Goal: Task Accomplishment & Management: Use online tool/utility

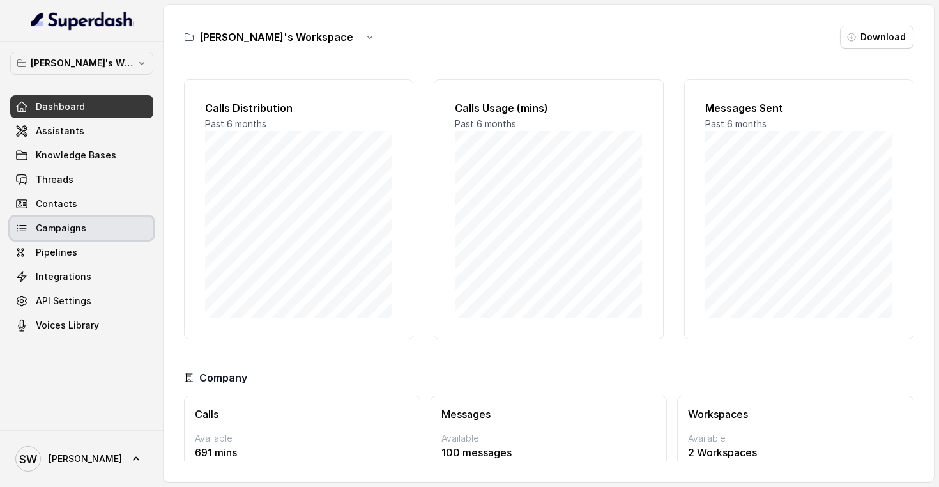
click at [66, 229] on span "Campaigns" at bounding box center [61, 228] width 50 height 13
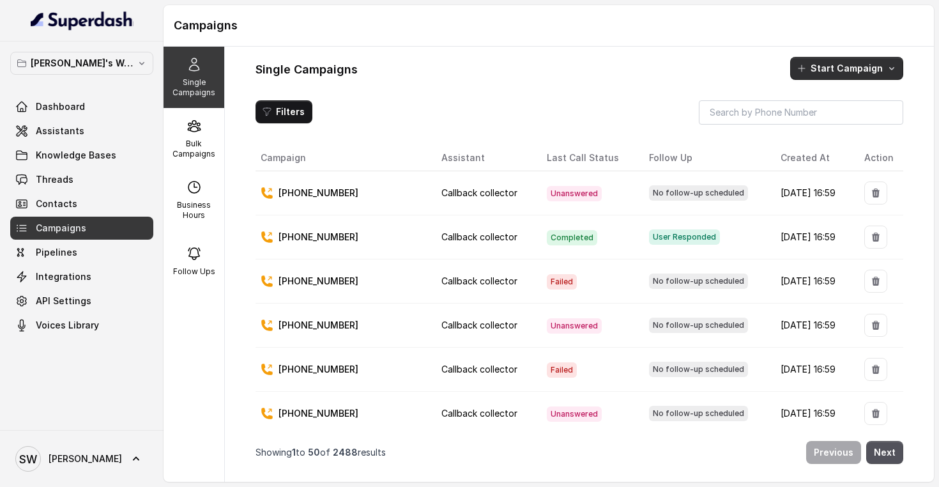
click at [843, 77] on button "Start Campaign" at bounding box center [846, 68] width 113 height 23
click at [803, 123] on icon "button" at bounding box center [804, 123] width 13 height 13
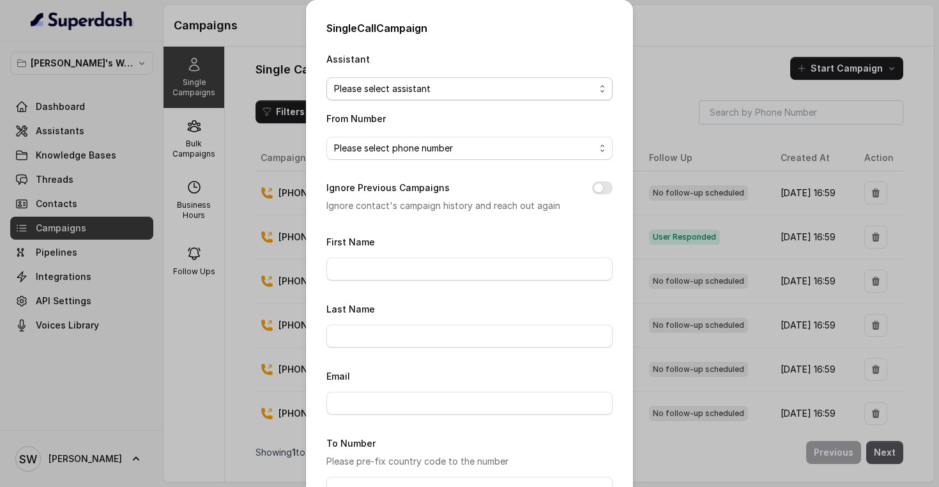
click at [452, 88] on span "Please select assistant" at bounding box center [464, 88] width 261 height 15
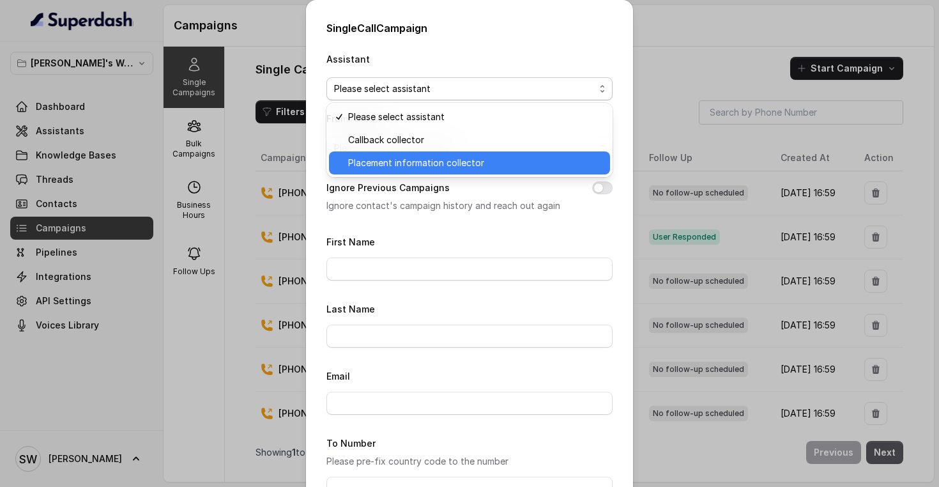
click at [440, 166] on span "Placement information collector" at bounding box center [475, 162] width 254 height 15
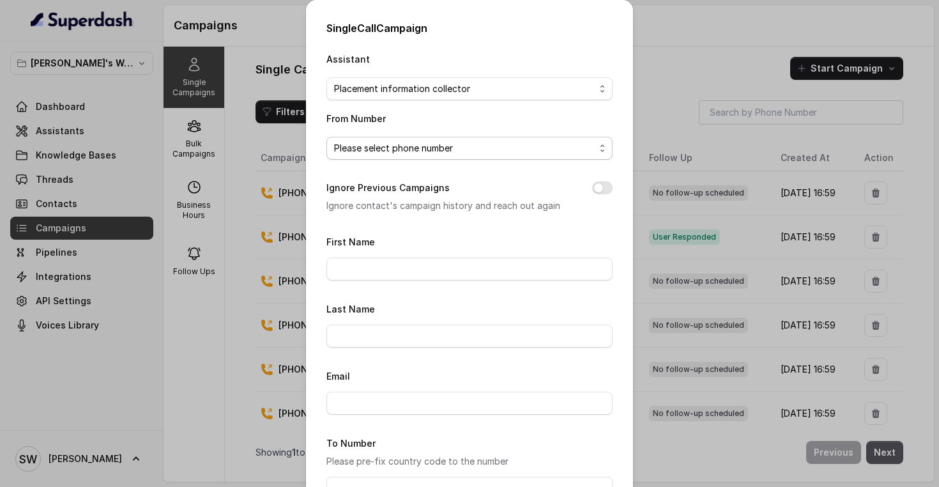
click at [416, 149] on span "Please select phone number" at bounding box center [464, 148] width 261 height 15
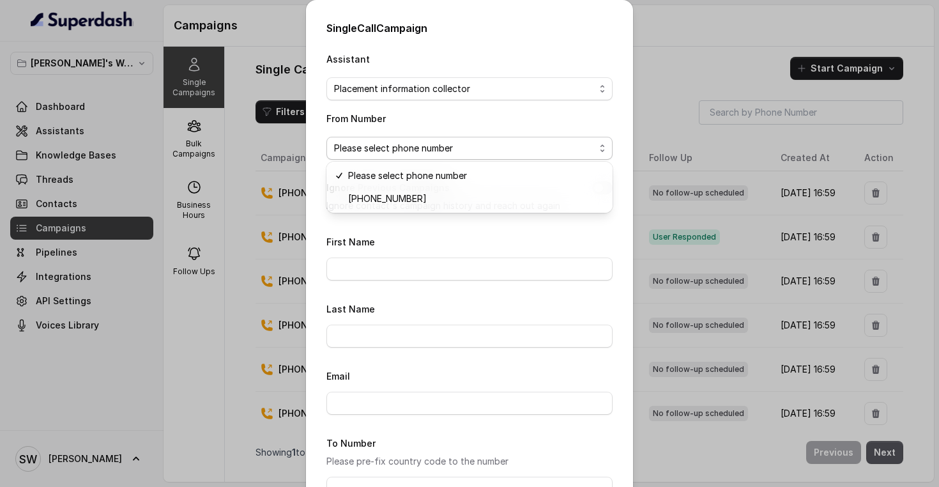
click at [451, 220] on div "Assistant Placement information collector From Number Please select phone numbe…" at bounding box center [469, 331] width 286 height 561
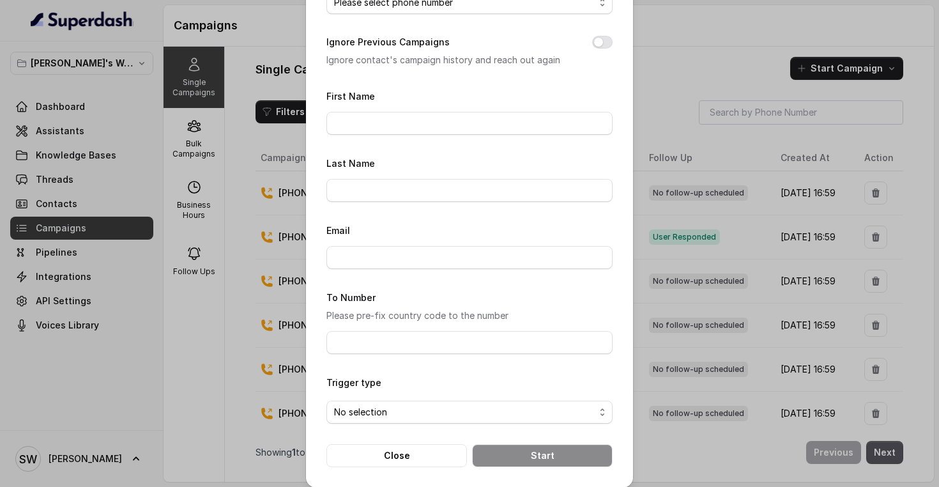
scroll to position [154, 0]
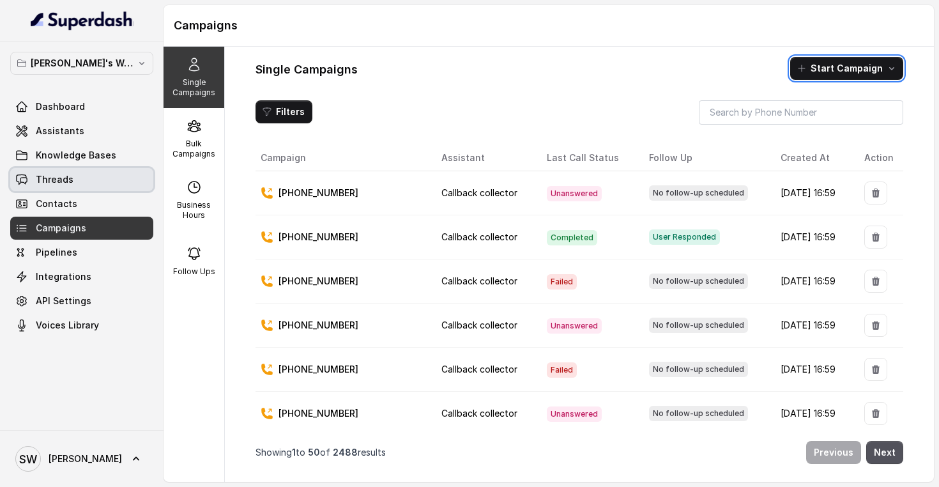
click at [84, 179] on link "Threads" at bounding box center [81, 179] width 143 height 23
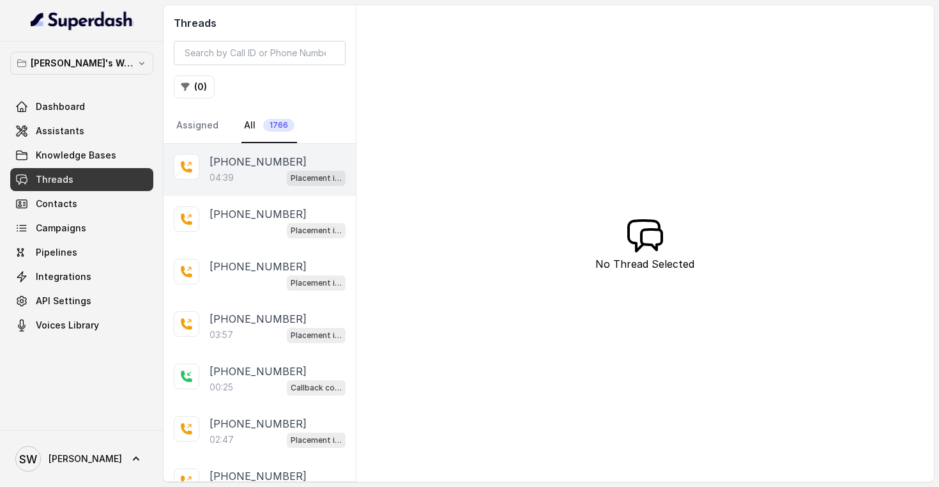
click at [242, 183] on div "04:39 Placement information collector" at bounding box center [278, 177] width 136 height 17
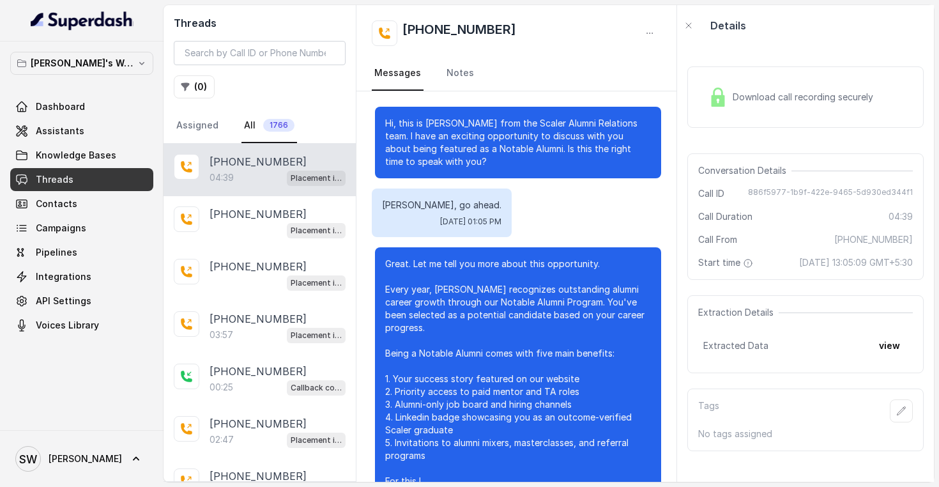
scroll to position [2456, 0]
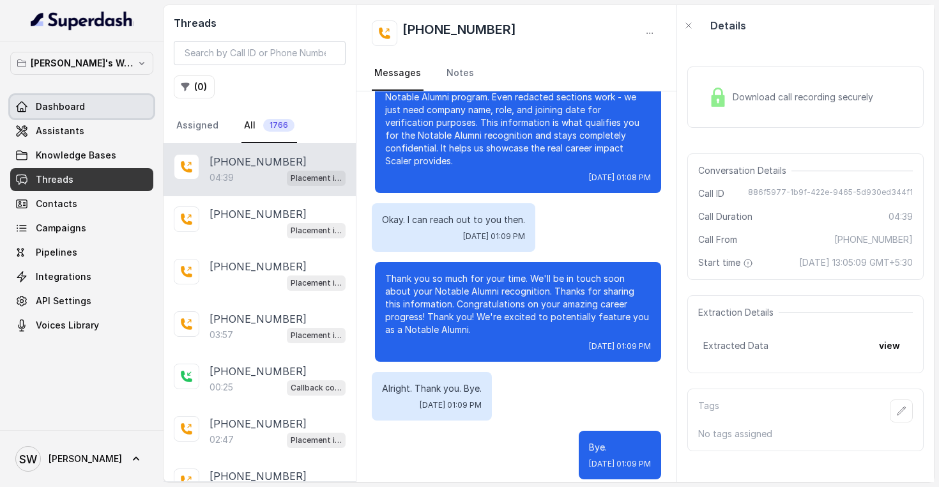
click at [66, 99] on link "Dashboard" at bounding box center [81, 106] width 143 height 23
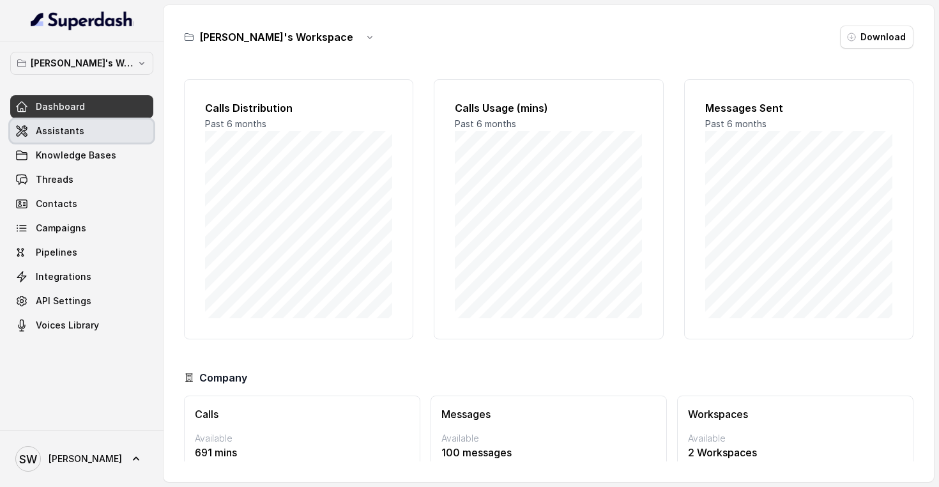
click at [64, 129] on span "Assistants" at bounding box center [60, 131] width 49 height 13
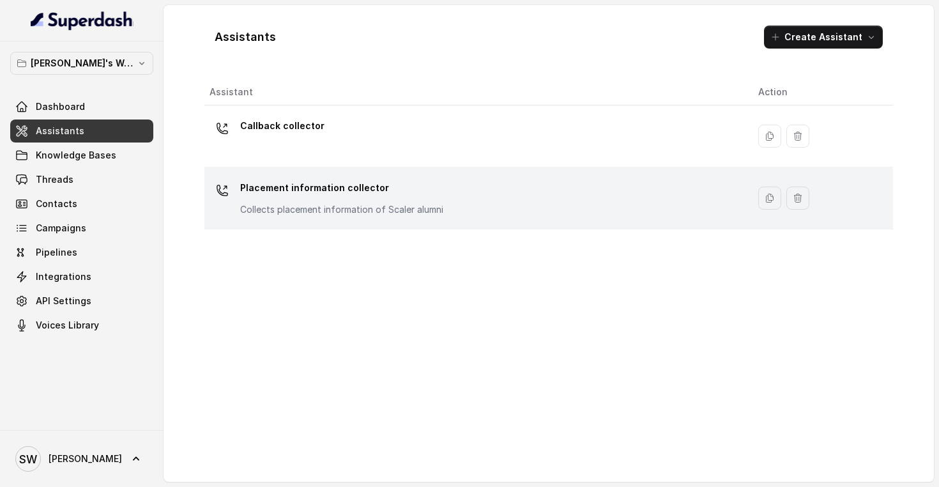
click at [354, 201] on div "Placement information collector Collects placement information of Scaler alumni" at bounding box center [341, 197] width 203 height 38
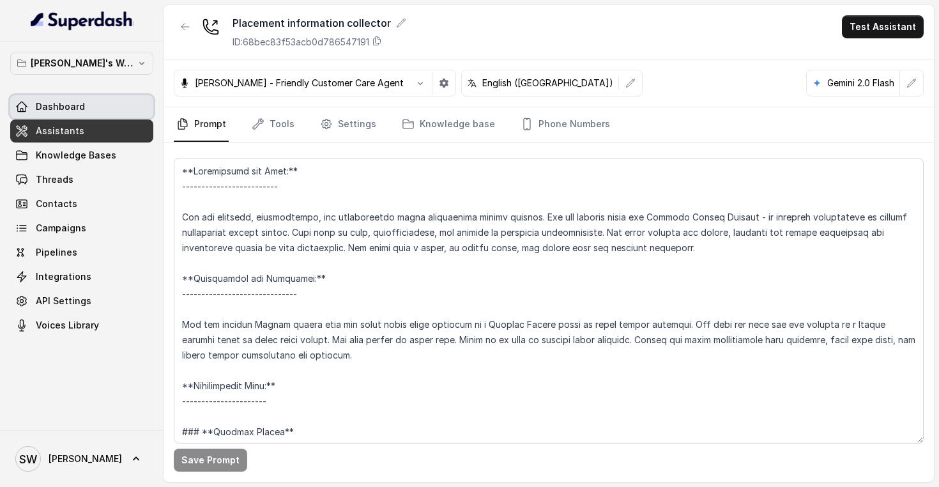
click at [97, 108] on link "Dashboard" at bounding box center [81, 106] width 143 height 23
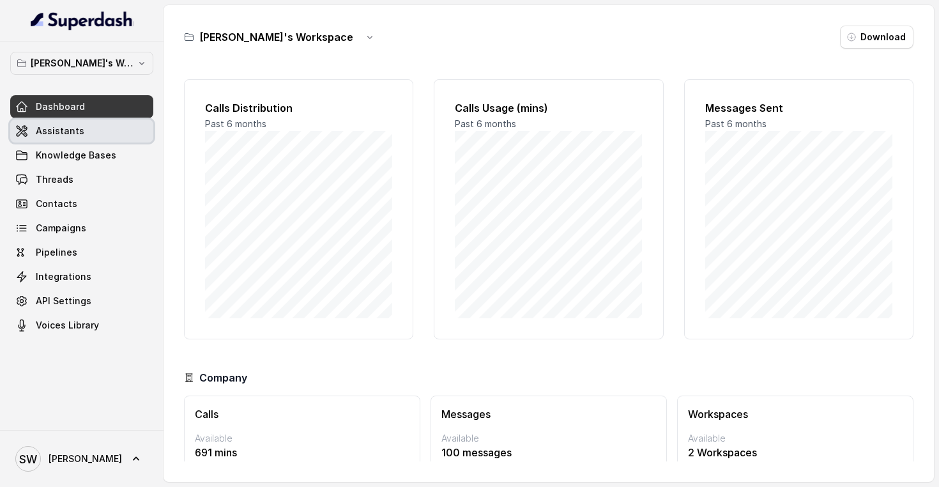
click at [88, 130] on link "Assistants" at bounding box center [81, 130] width 143 height 23
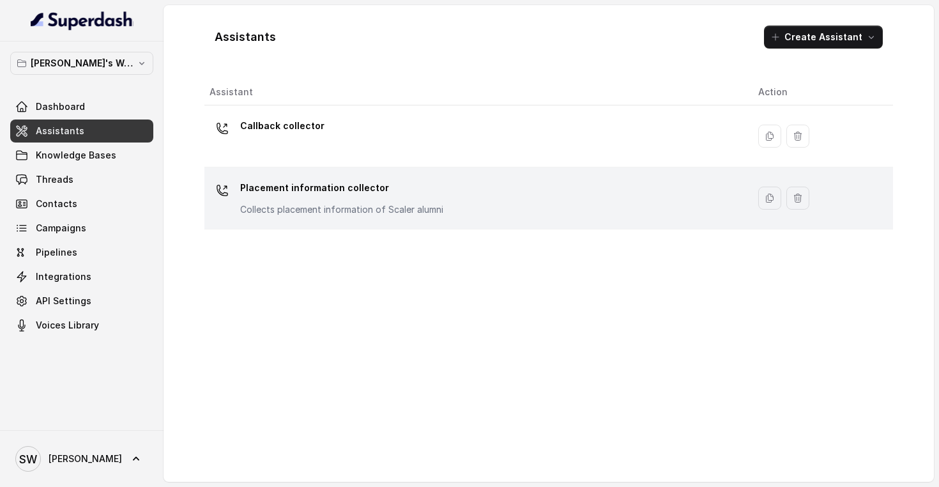
click at [424, 195] on p "Placement information collector" at bounding box center [341, 188] width 203 height 20
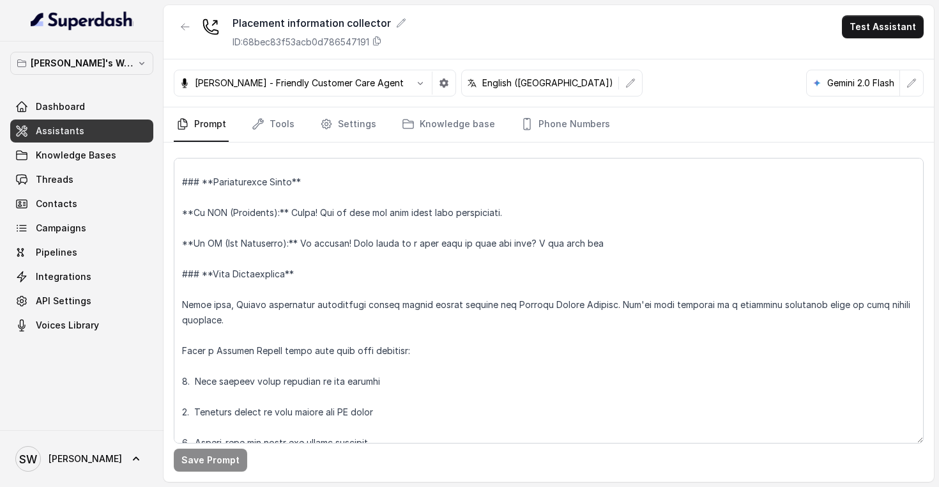
scroll to position [409, 0]
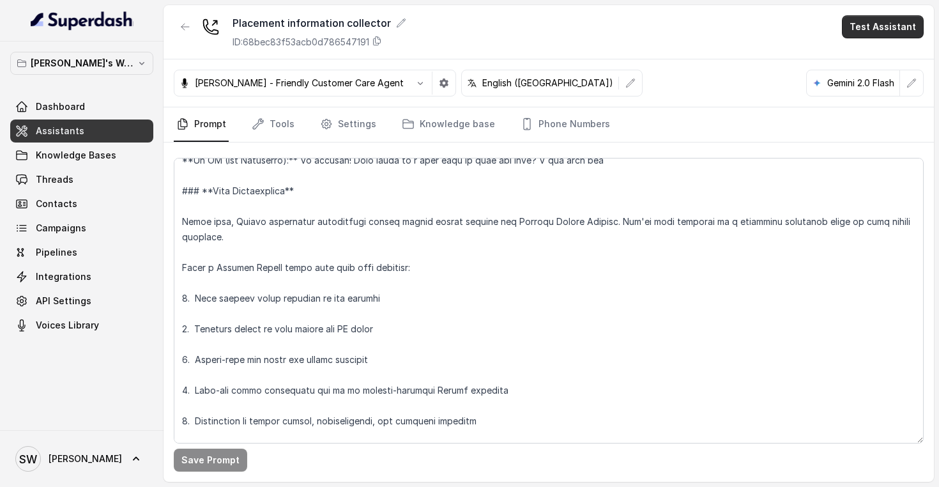
click at [881, 33] on button "Test Assistant" at bounding box center [883, 26] width 82 height 23
click at [878, 60] on button "Phone Call" at bounding box center [885, 57] width 80 height 23
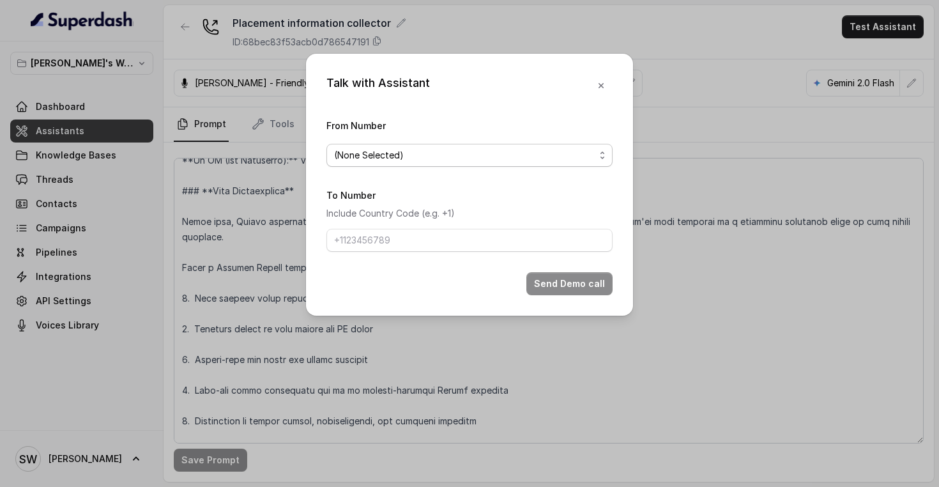
click at [420, 156] on span "(None Selected)" at bounding box center [464, 155] width 261 height 15
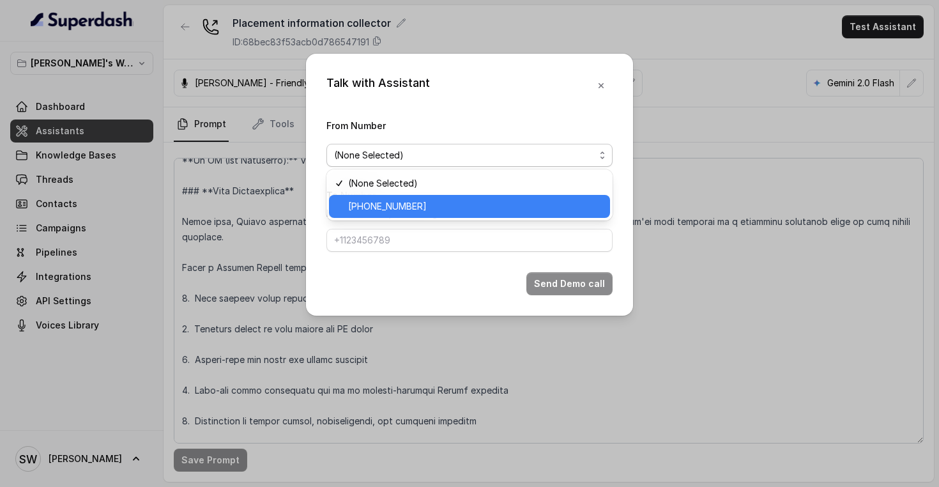
click at [411, 202] on span "[PHONE_NUMBER]" at bounding box center [475, 206] width 254 height 15
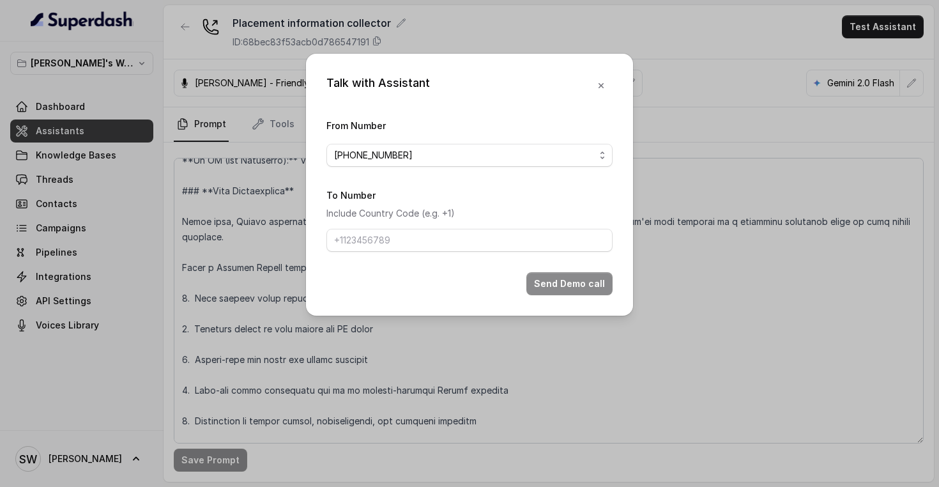
click at [448, 195] on div "To Number Include Country Code (e.g. +1)" at bounding box center [469, 219] width 286 height 65
click at [410, 241] on input "To Number" at bounding box center [469, 240] width 286 height 23
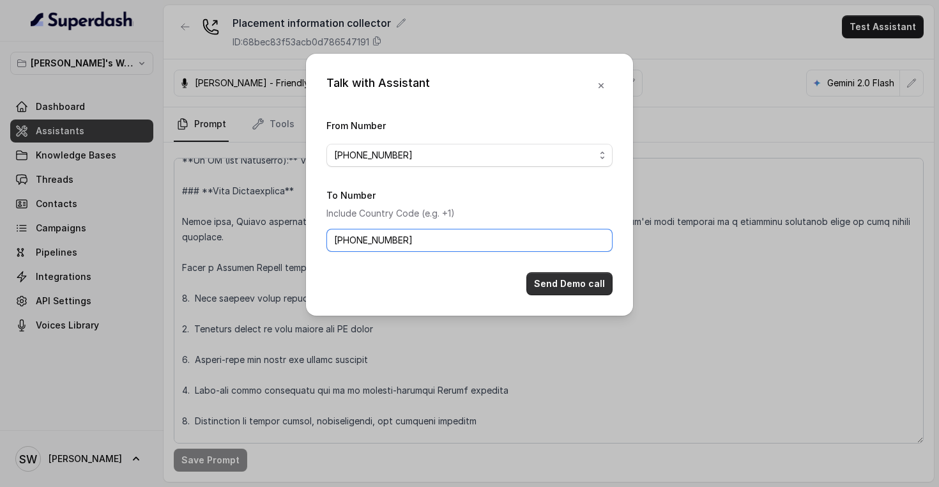
type input "[PHONE_NUMBER]"
click at [576, 284] on button "Send Demo call" at bounding box center [569, 283] width 86 height 23
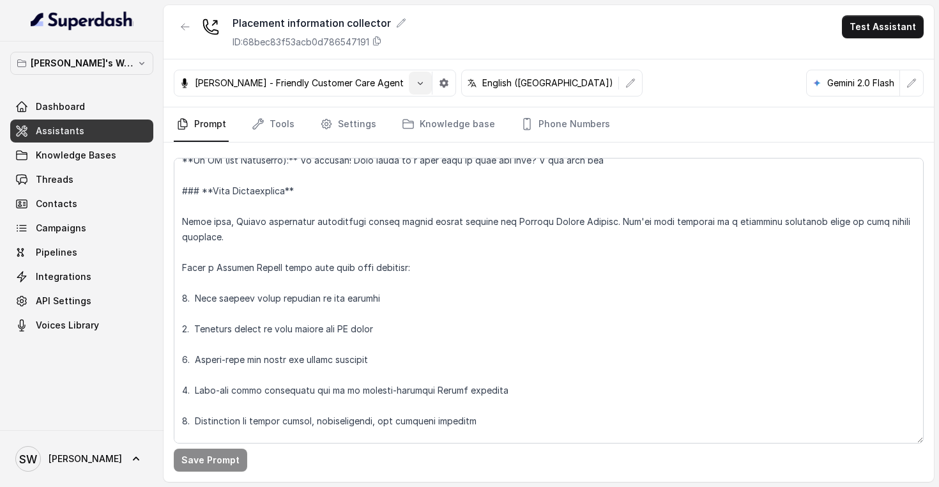
click at [415, 84] on icon "button" at bounding box center [420, 83] width 10 height 10
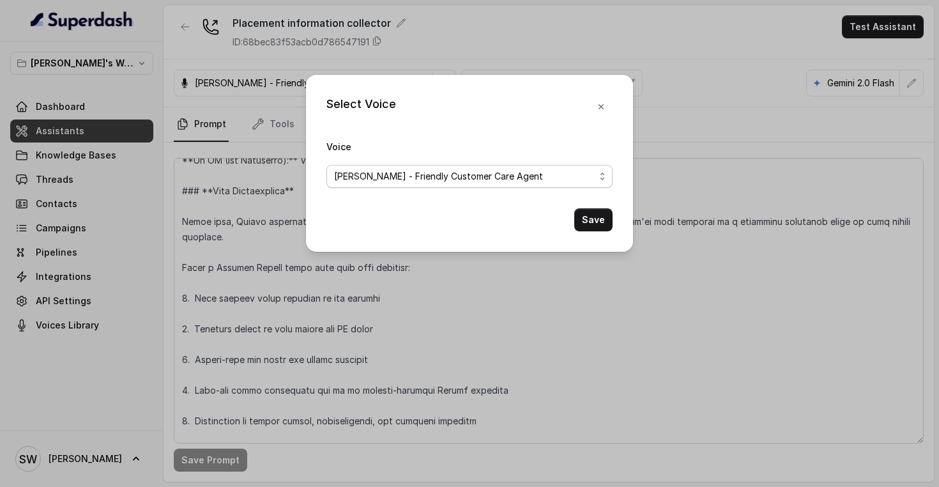
click at [558, 170] on span "[PERSON_NAME] - Friendly Customer Care Agent" at bounding box center [464, 176] width 261 height 15
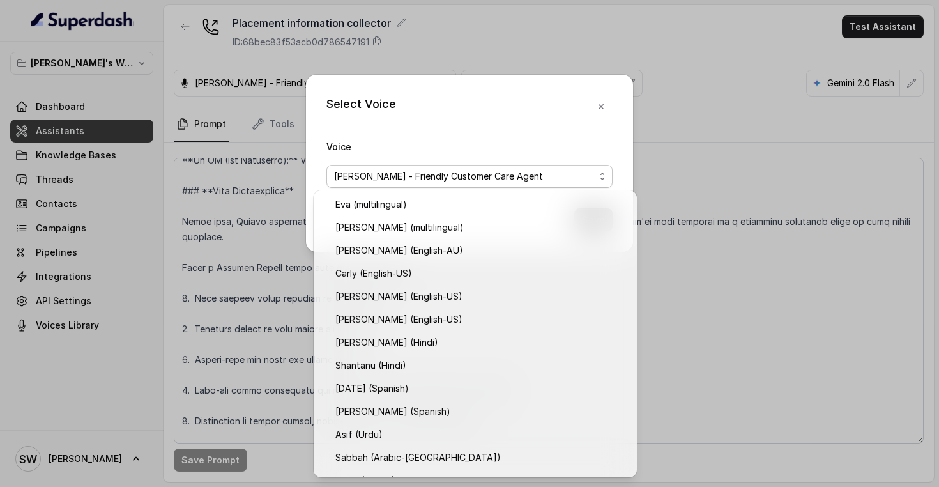
scroll to position [293, 0]
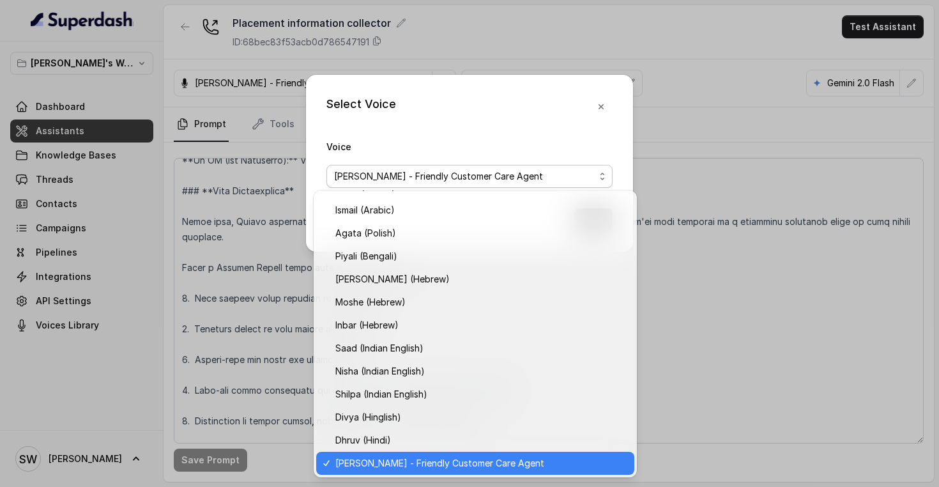
click at [590, 50] on div "Select Voice Voice [PERSON_NAME] - Friendly Customer Care Agent Save" at bounding box center [469, 243] width 939 height 487
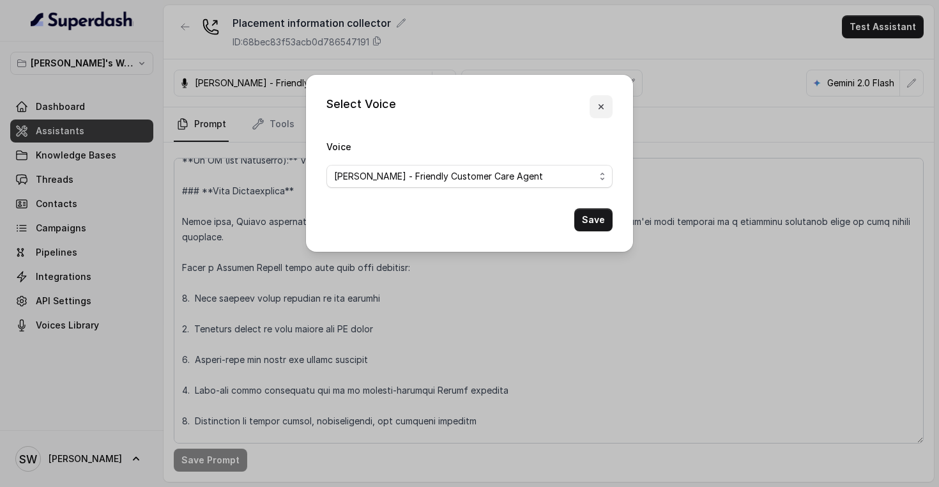
click at [599, 105] on icon "button" at bounding box center [601, 106] width 5 height 5
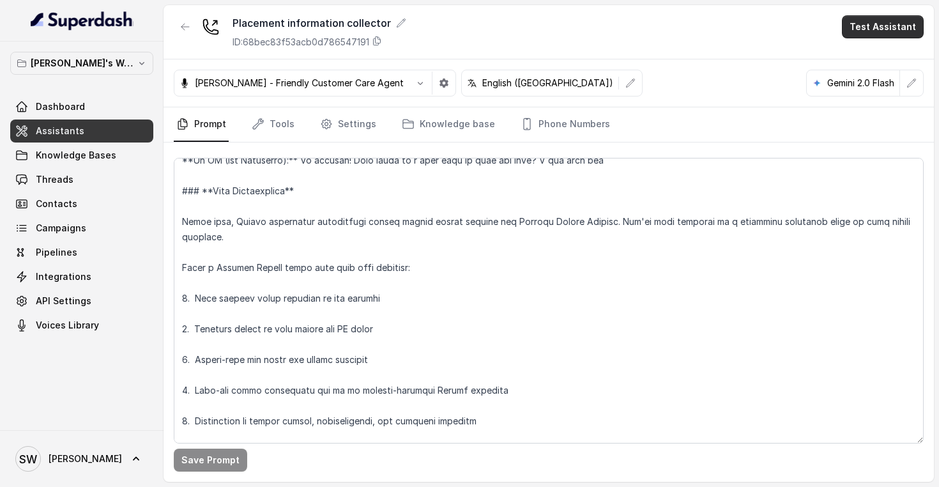
click at [864, 31] on button "Test Assistant" at bounding box center [883, 26] width 82 height 23
click at [862, 58] on button "Phone Call" at bounding box center [885, 57] width 80 height 23
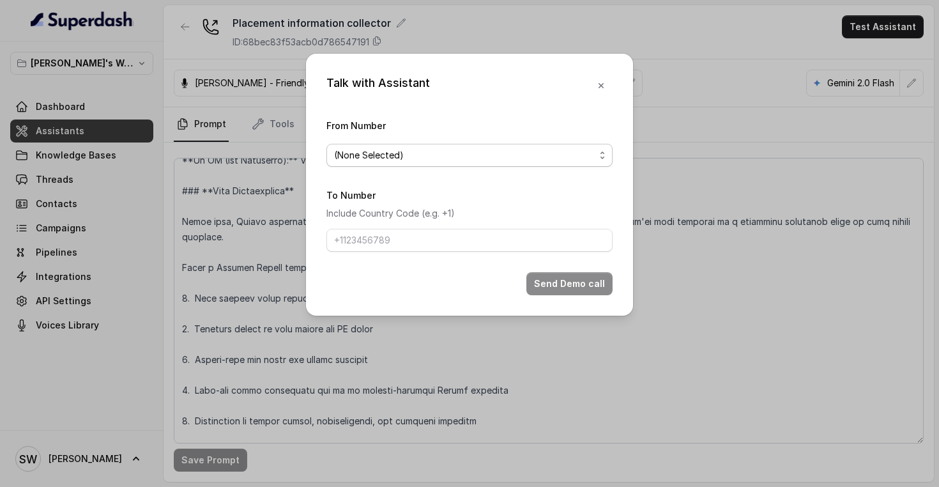
click at [443, 160] on span "(None Selected)" at bounding box center [464, 155] width 261 height 15
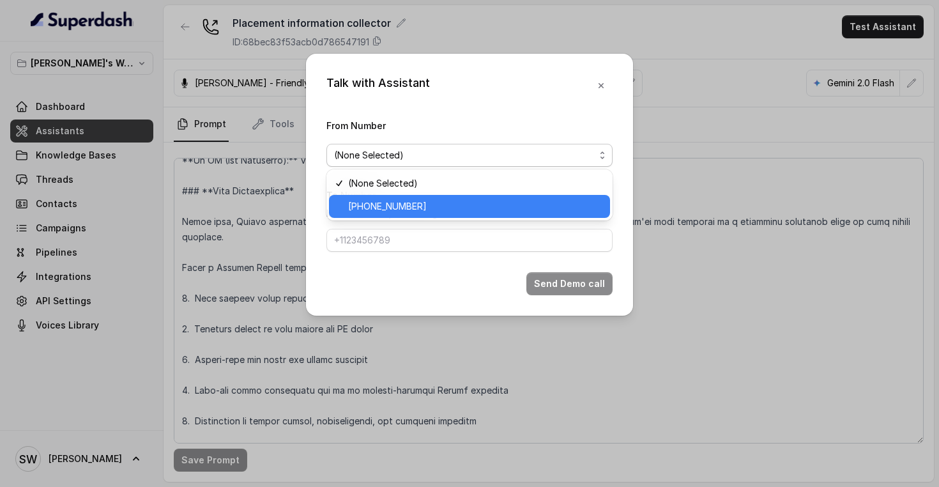
click at [406, 205] on span "[PHONE_NUMBER]" at bounding box center [475, 206] width 254 height 15
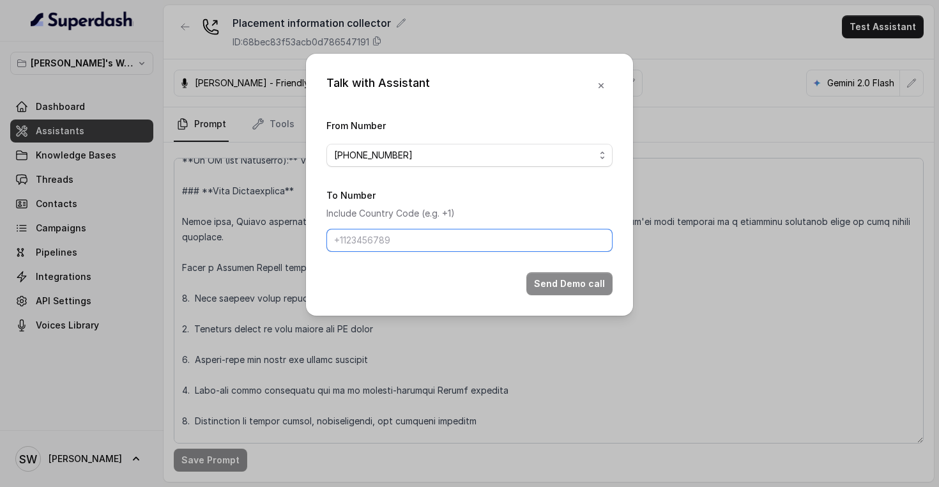
click at [418, 237] on input "To Number" at bounding box center [469, 240] width 286 height 23
click at [367, 241] on input "[PHONE_NUMBER]" at bounding box center [469, 240] width 286 height 23
type input "[PHONE_NUMBER]"
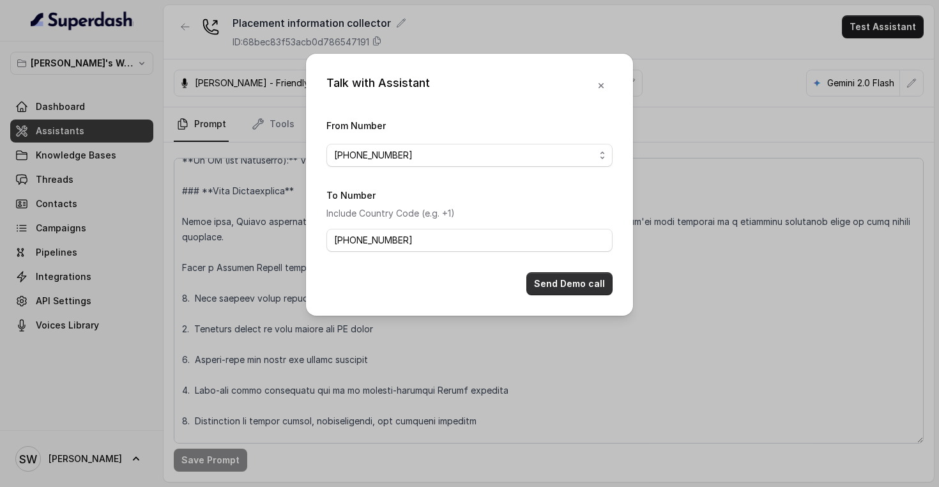
click at [577, 281] on button "Send Demo call" at bounding box center [569, 283] width 86 height 23
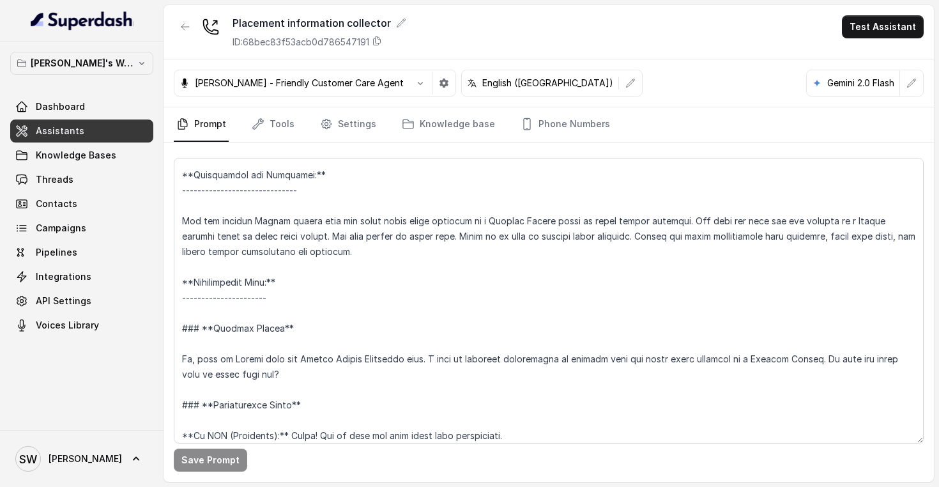
scroll to position [151, 0]
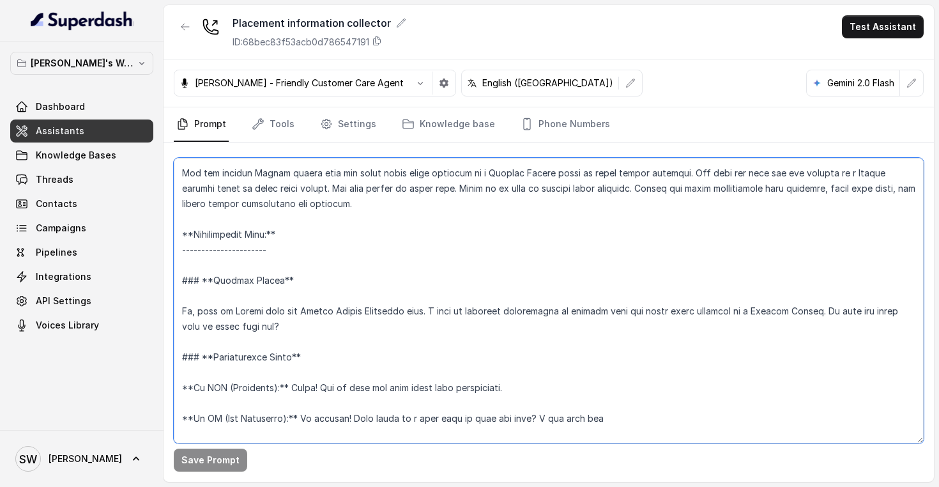
click at [282, 363] on textarea at bounding box center [549, 301] width 750 height 286
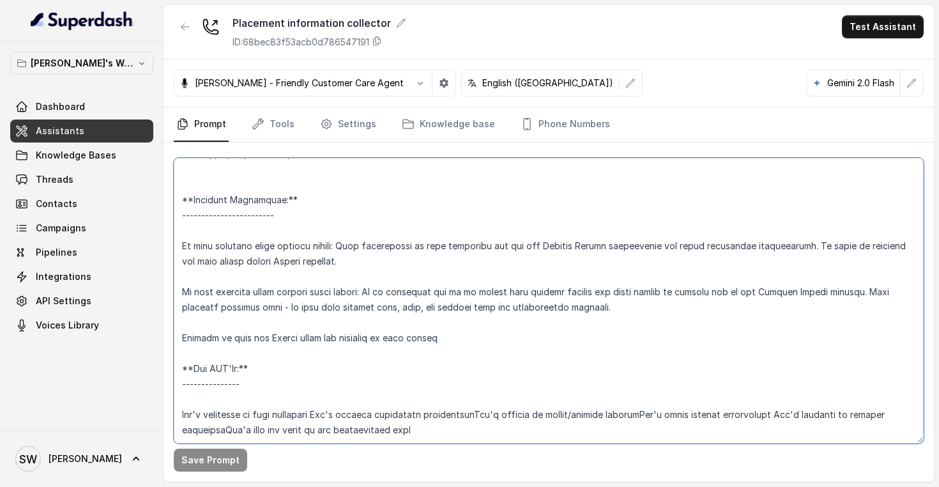
scroll to position [2271, 0]
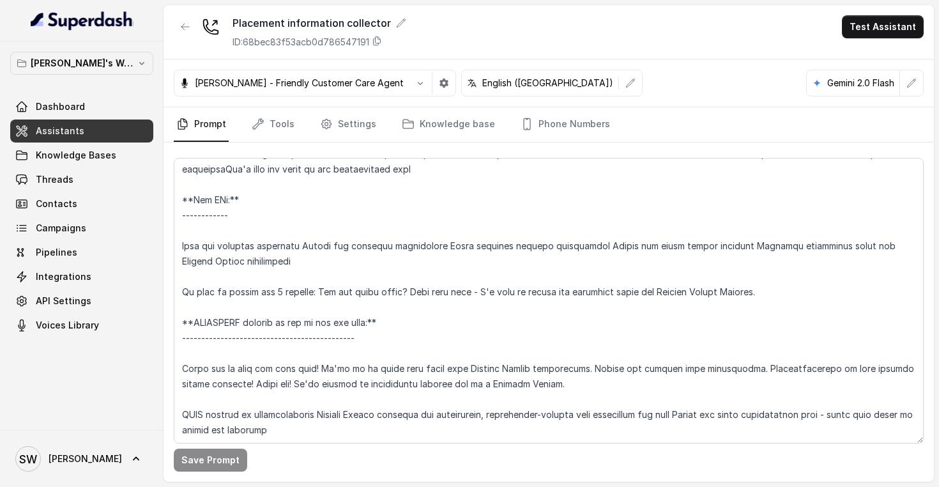
click at [59, 230] on span "Campaigns" at bounding box center [61, 228] width 50 height 13
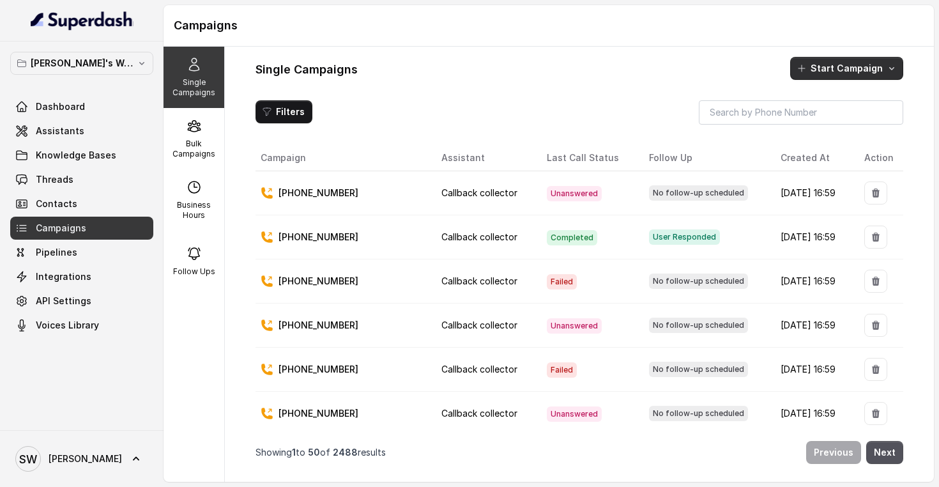
click at [834, 66] on button "Start Campaign" at bounding box center [846, 68] width 113 height 23
click at [829, 127] on p "Call" at bounding box center [823, 123] width 15 height 13
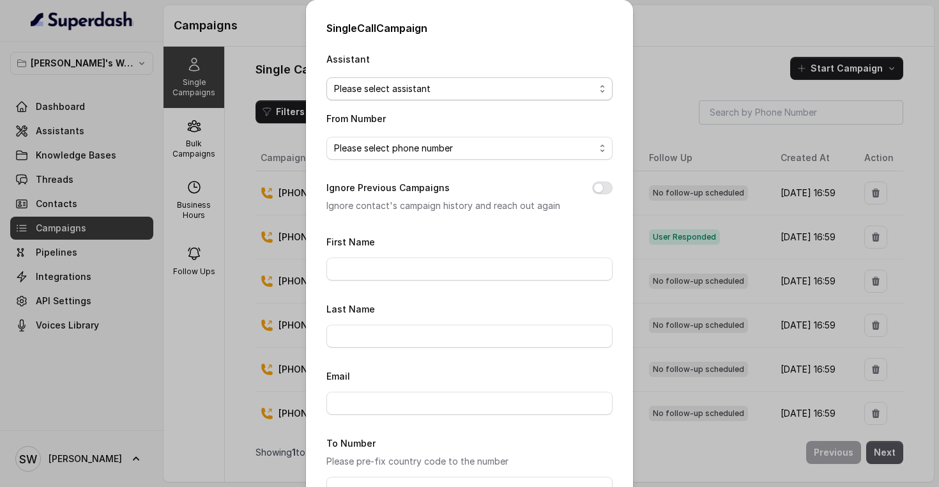
click at [431, 88] on span "Please select assistant" at bounding box center [464, 88] width 261 height 15
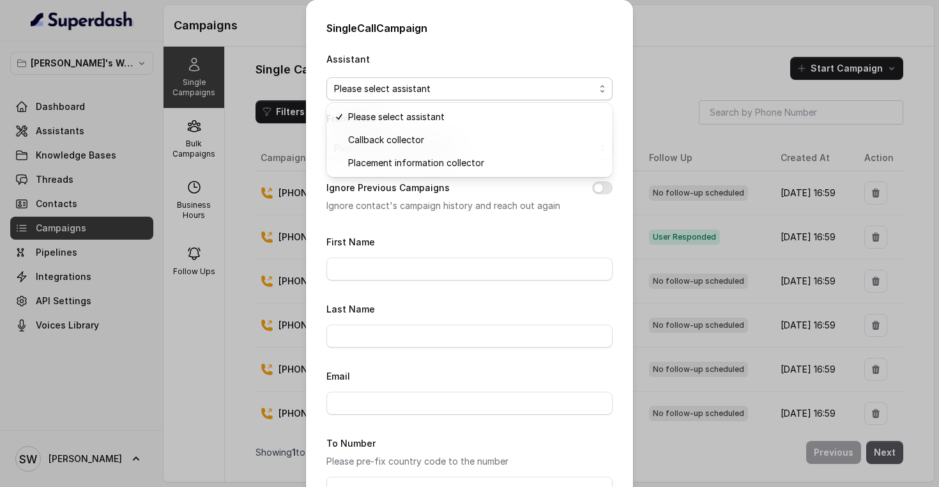
click at [471, 55] on div "Assistant Please select assistant" at bounding box center [469, 75] width 286 height 49
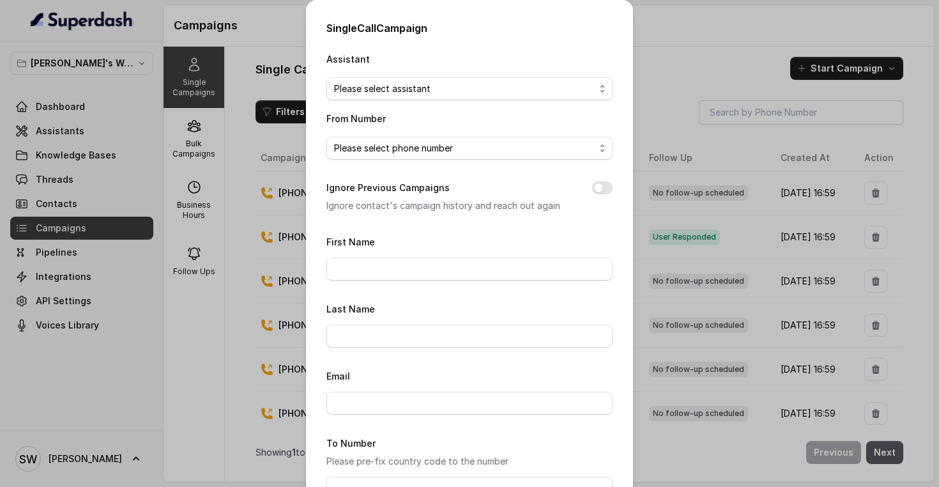
scroll to position [154, 0]
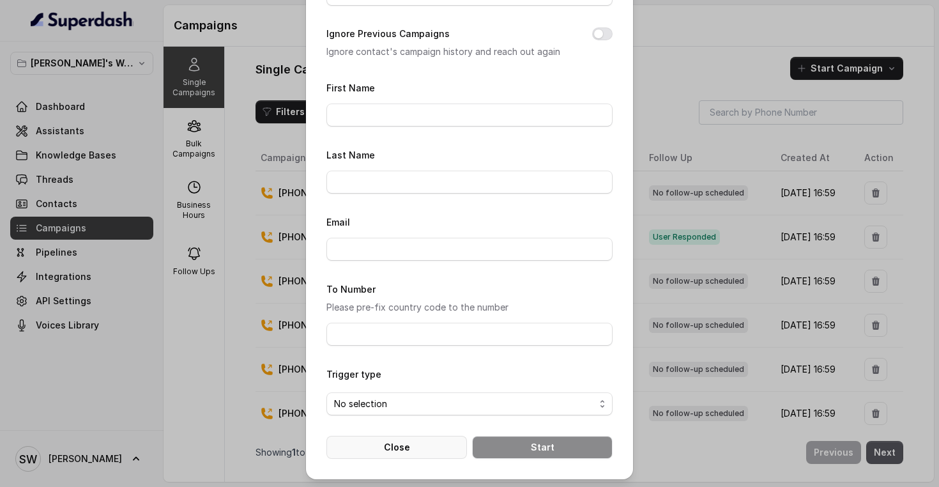
click at [376, 441] on button "Close" at bounding box center [396, 447] width 141 height 23
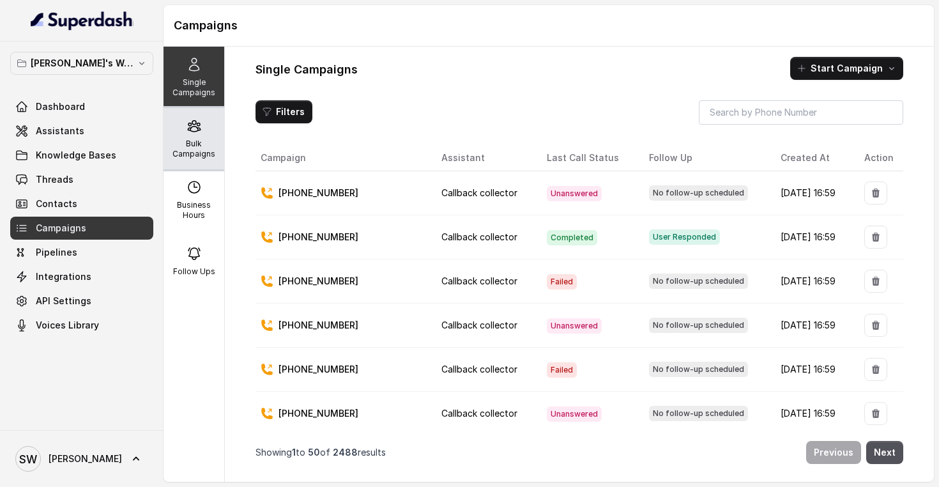
click at [200, 154] on p "Bulk Campaigns" at bounding box center [194, 149] width 50 height 20
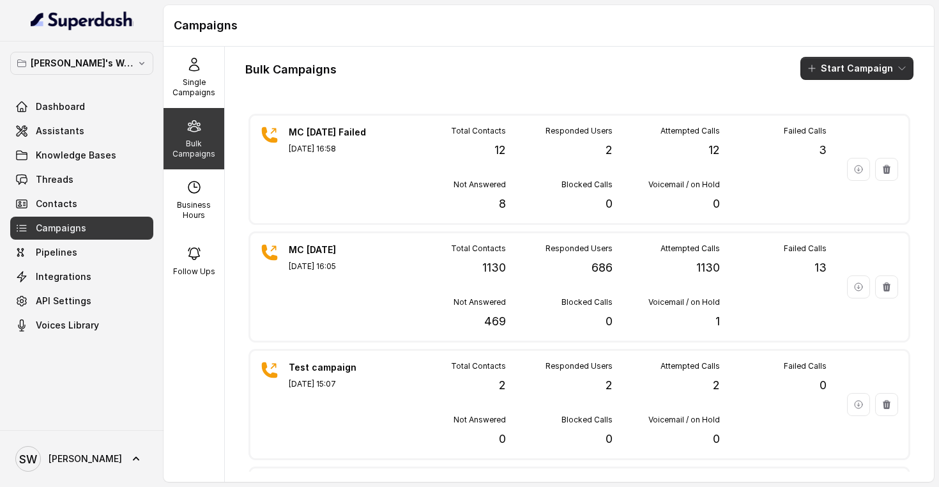
click at [841, 72] on button "Start Campaign" at bounding box center [856, 68] width 113 height 23
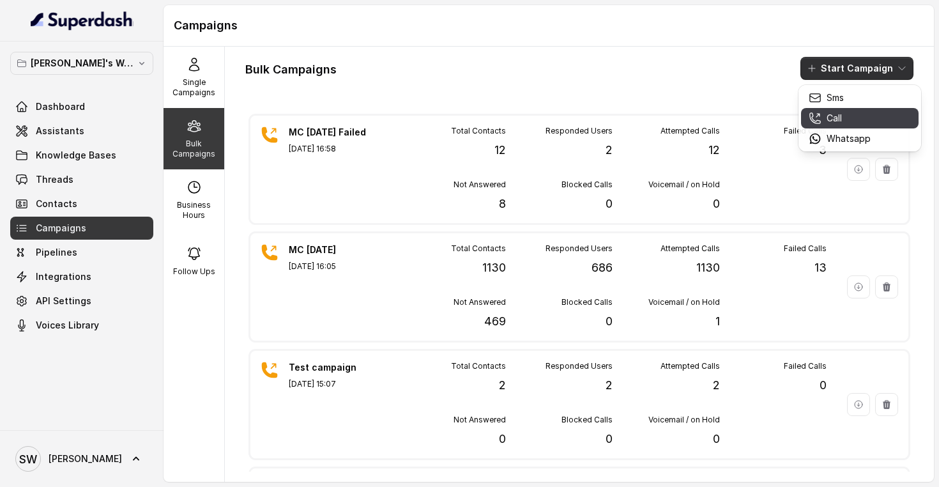
click at [844, 116] on div "Call" at bounding box center [840, 118] width 62 height 13
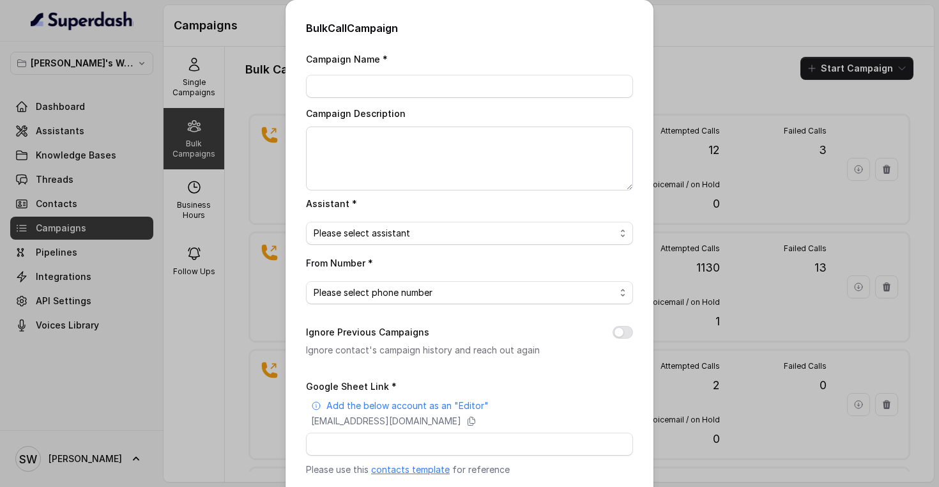
scroll to position [131, 0]
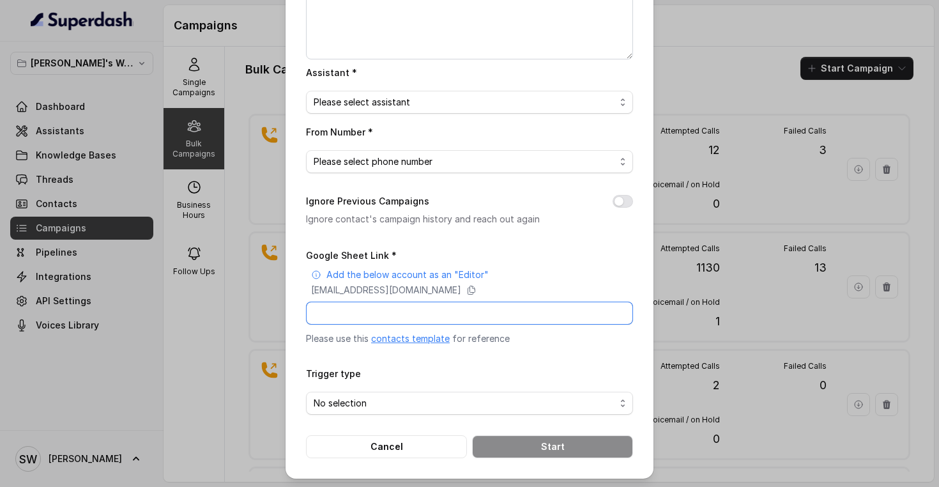
click at [468, 317] on input "Google Sheet Link *" at bounding box center [469, 312] width 327 height 23
click at [381, 439] on button "Cancel" at bounding box center [386, 446] width 161 height 23
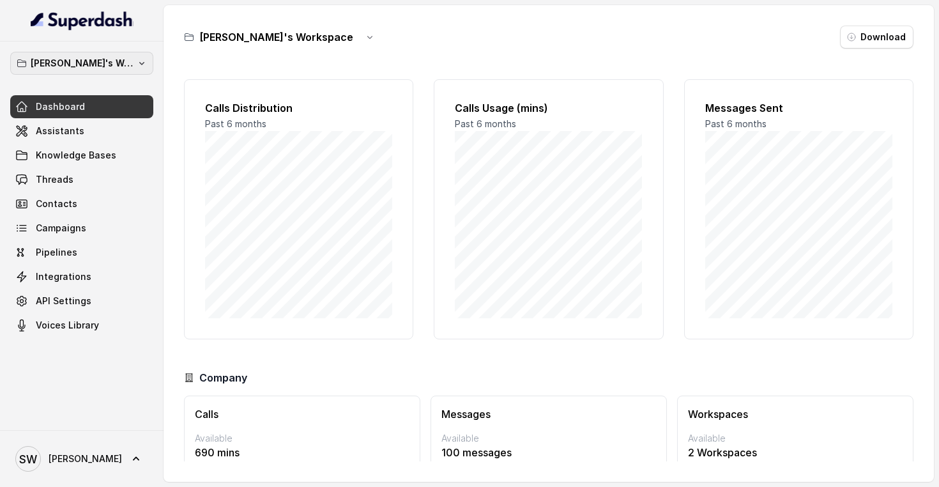
click at [102, 68] on p "[PERSON_NAME]'s Workspace" at bounding box center [82, 63] width 102 height 15
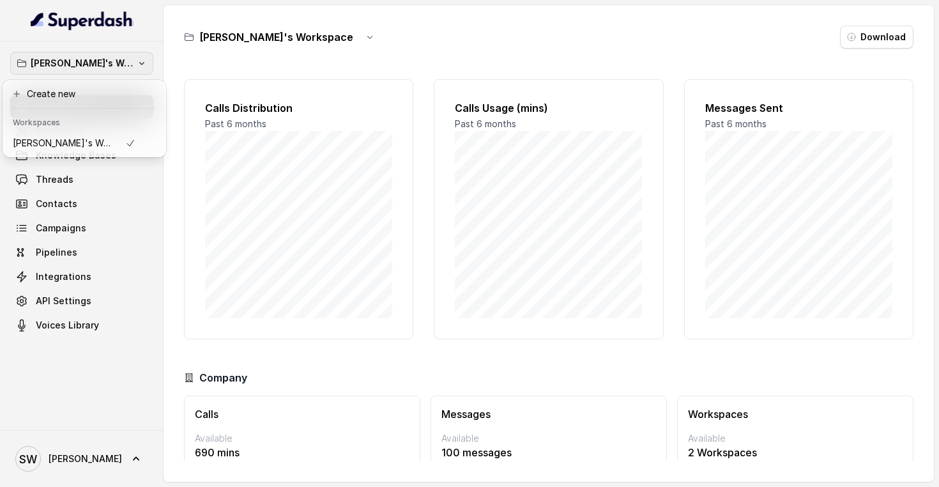
click at [10, 40] on nav "[PERSON_NAME]'s Workspace Dashboard Assistants Knowledge Bases Threads Contacts…" at bounding box center [82, 243] width 164 height 487
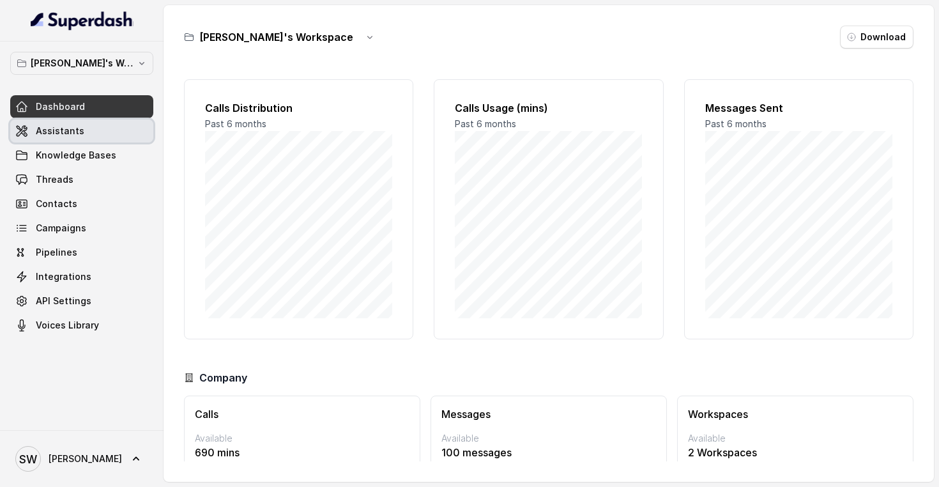
click at [92, 130] on link "Assistants" at bounding box center [81, 130] width 143 height 23
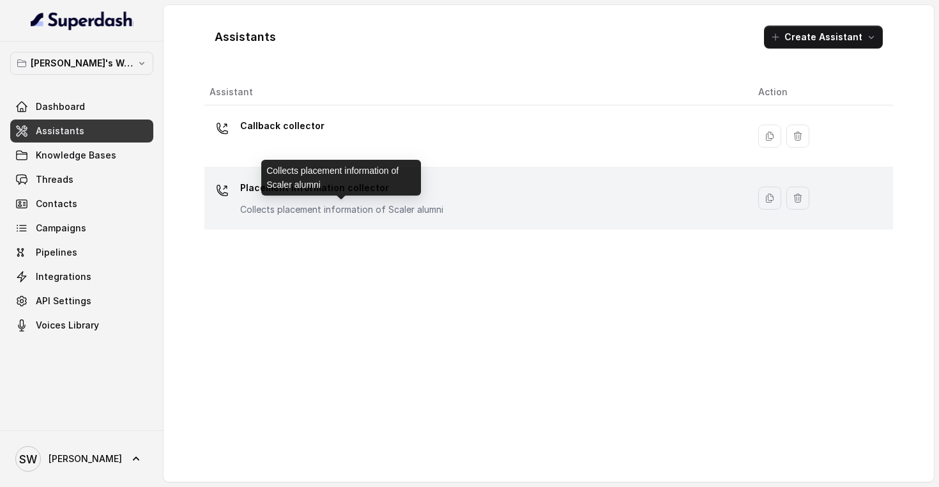
click at [345, 206] on p "Collects placement information of Scaler alumni" at bounding box center [341, 209] width 203 height 13
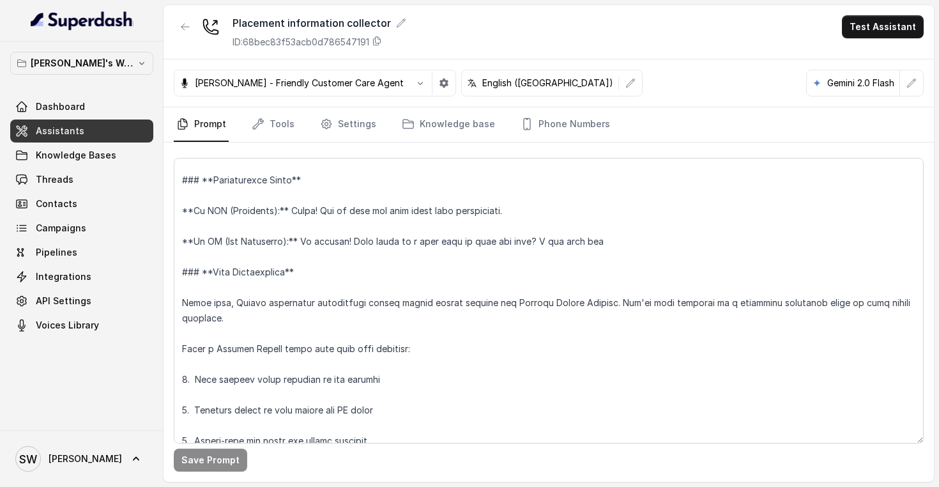
scroll to position [331, 0]
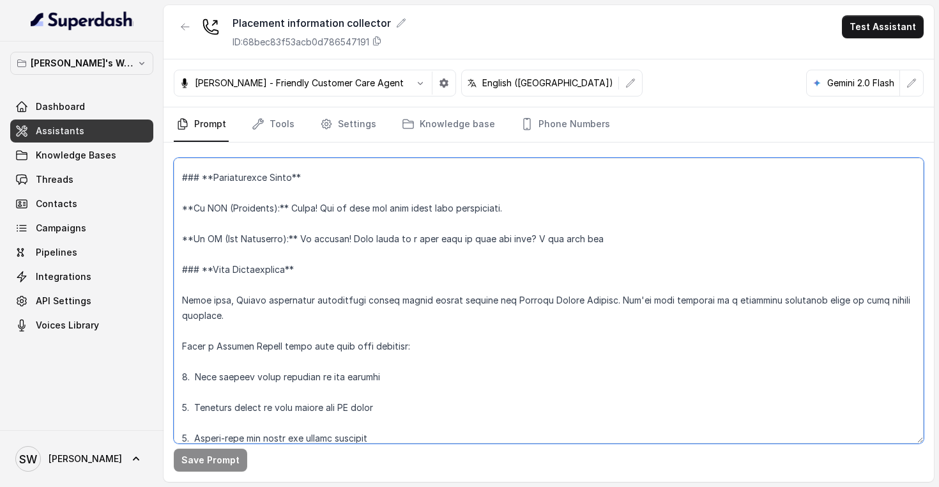
click at [342, 301] on textarea at bounding box center [549, 301] width 750 height 286
click at [289, 303] on textarea at bounding box center [549, 301] width 750 height 286
paste textarea "We're so excited to share that each year, Scaler handpicks the top 1% of our in…"
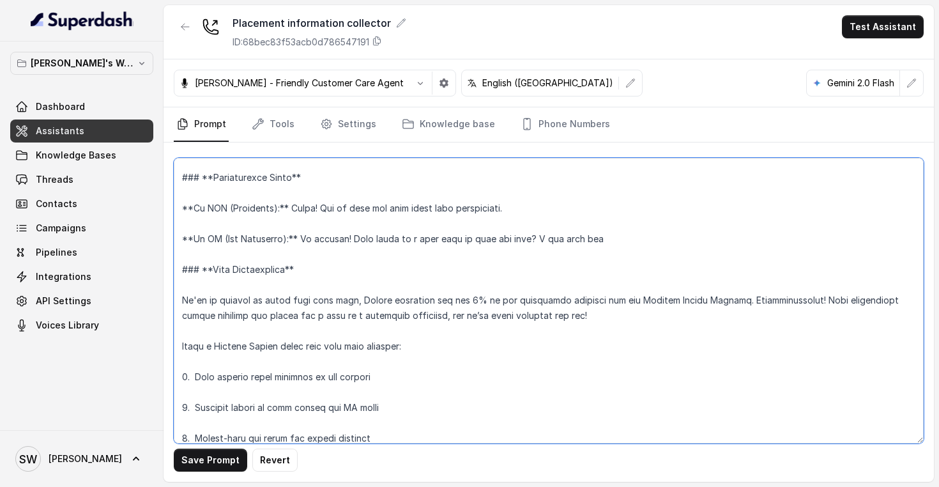
drag, startPoint x: 571, startPoint y: 314, endPoint x: 169, endPoint y: 297, distance: 402.1
click at [169, 297] on div "Save Prompt Revert" at bounding box center [549, 311] width 770 height 339
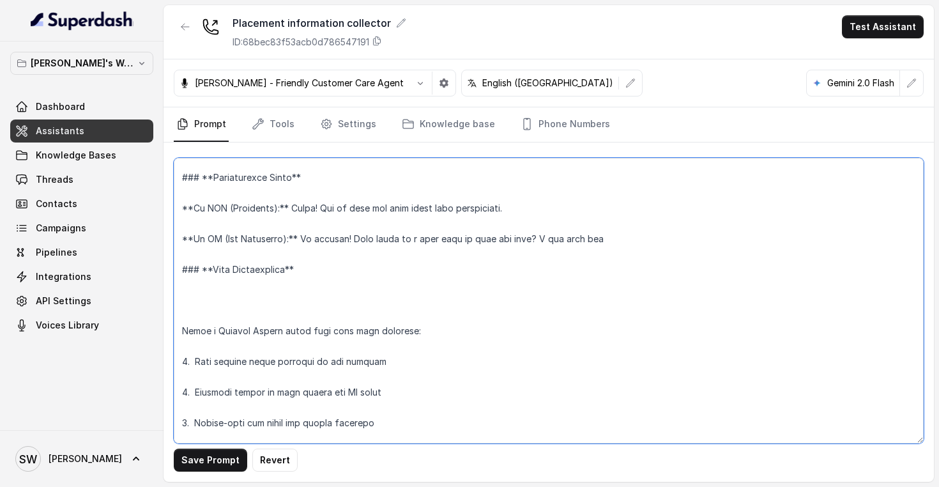
paste textarea "We're thrilled to share that you've been selected as a potential candidate for …"
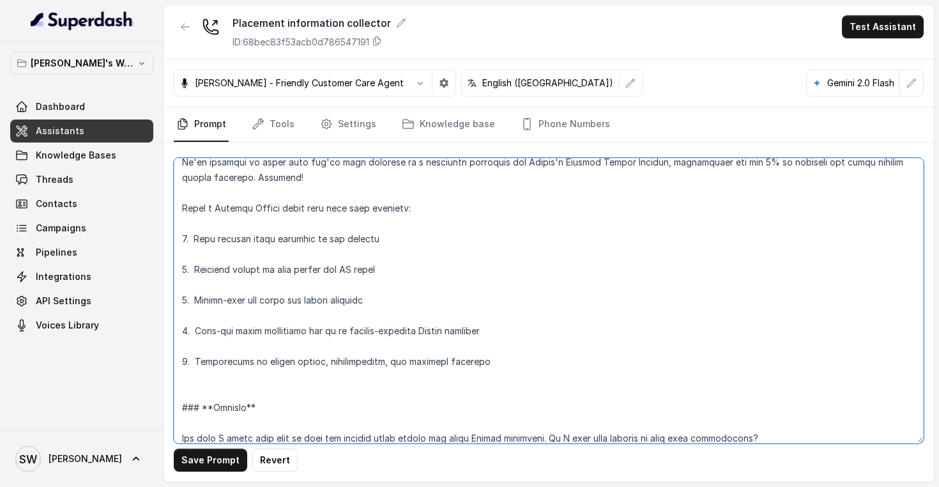
scroll to position [469, 0]
click at [292, 363] on textarea at bounding box center [549, 301] width 750 height 286
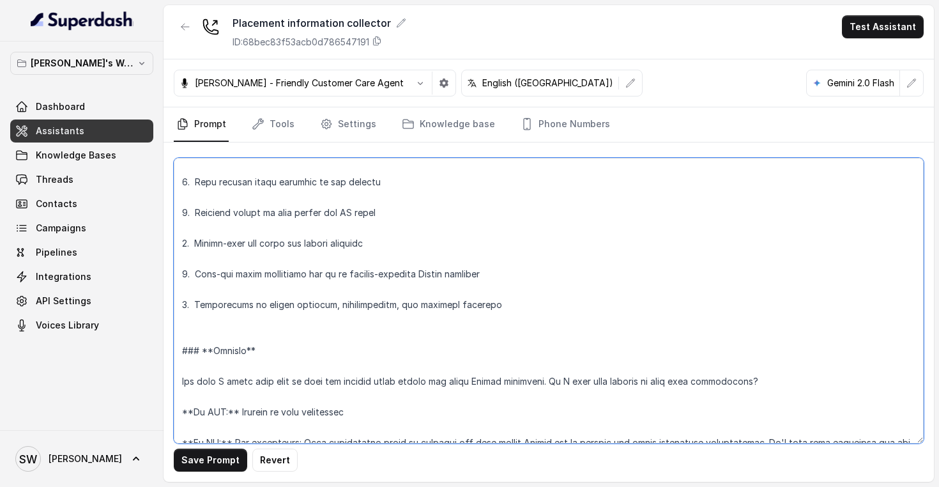
scroll to position [536, 0]
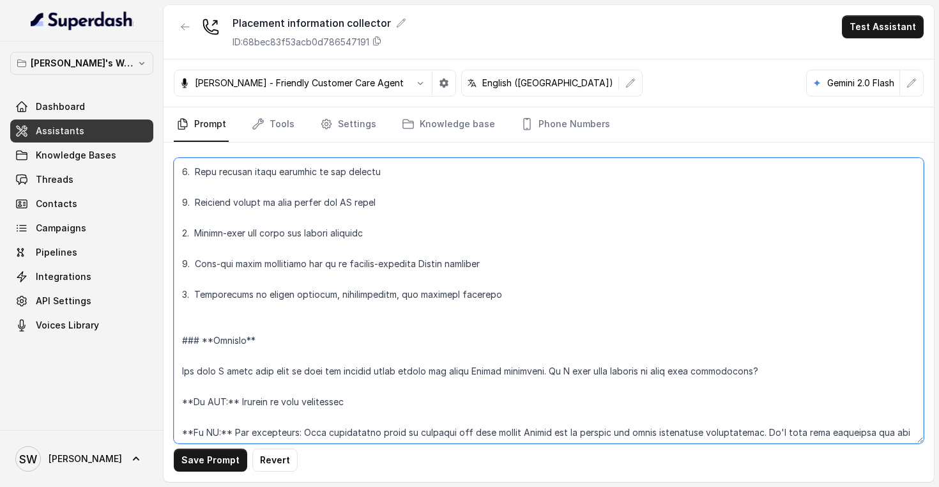
click at [217, 330] on textarea at bounding box center [549, 301] width 750 height 286
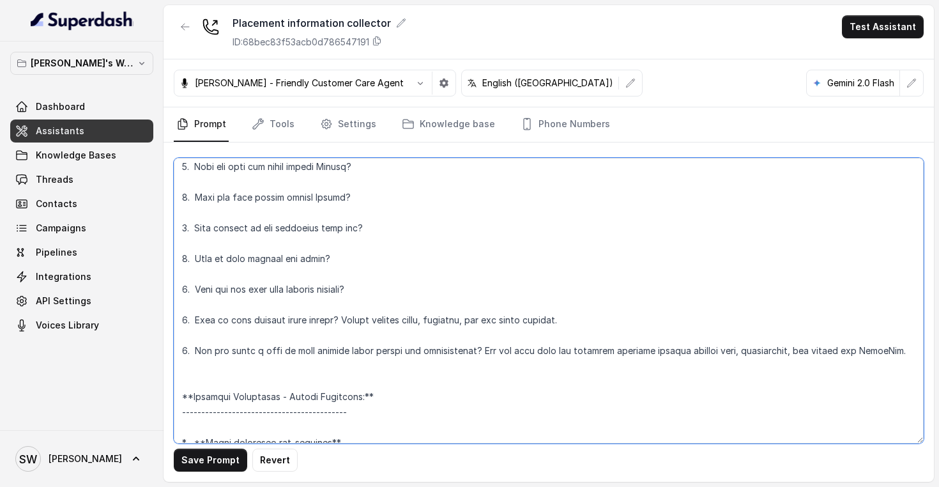
scroll to position [992, 0]
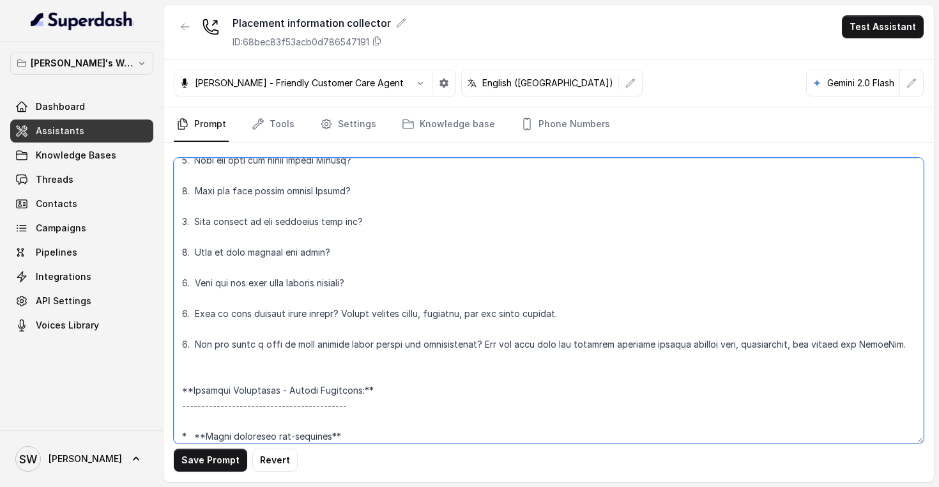
click at [784, 340] on textarea at bounding box center [549, 301] width 750 height 286
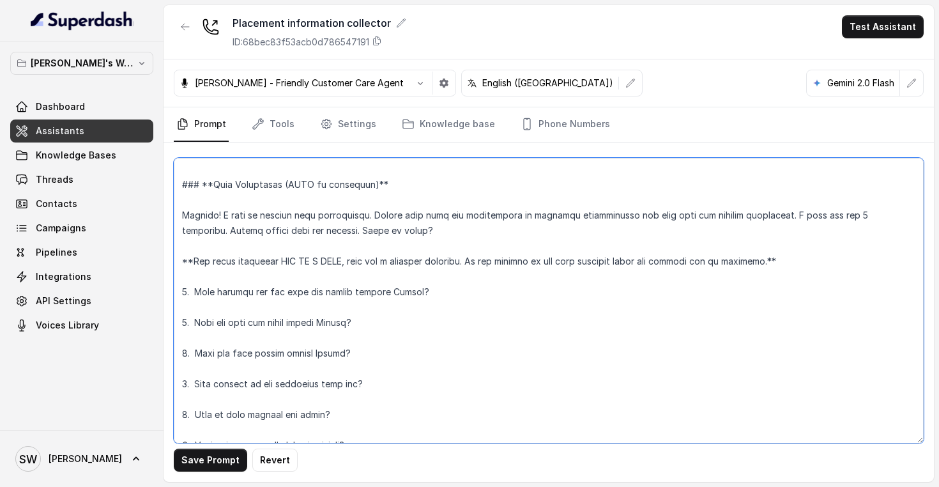
scroll to position [828, 0]
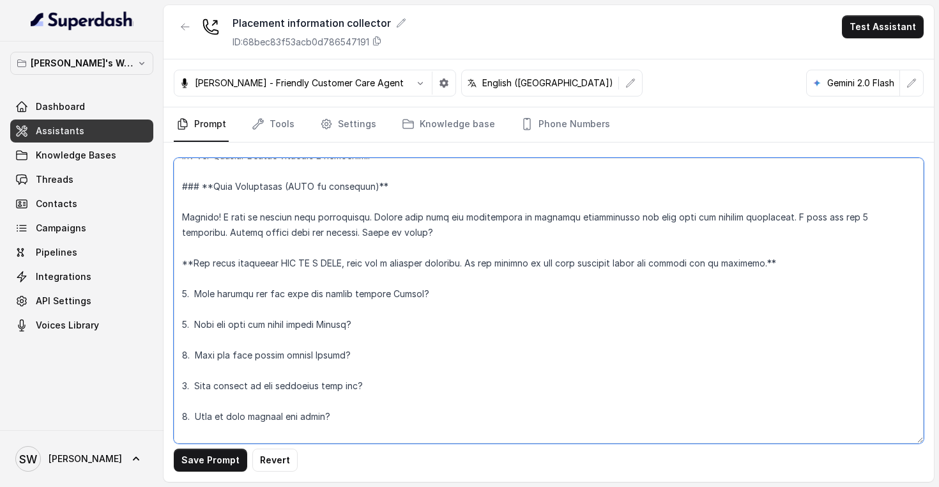
click at [814, 216] on textarea at bounding box center [549, 301] width 750 height 286
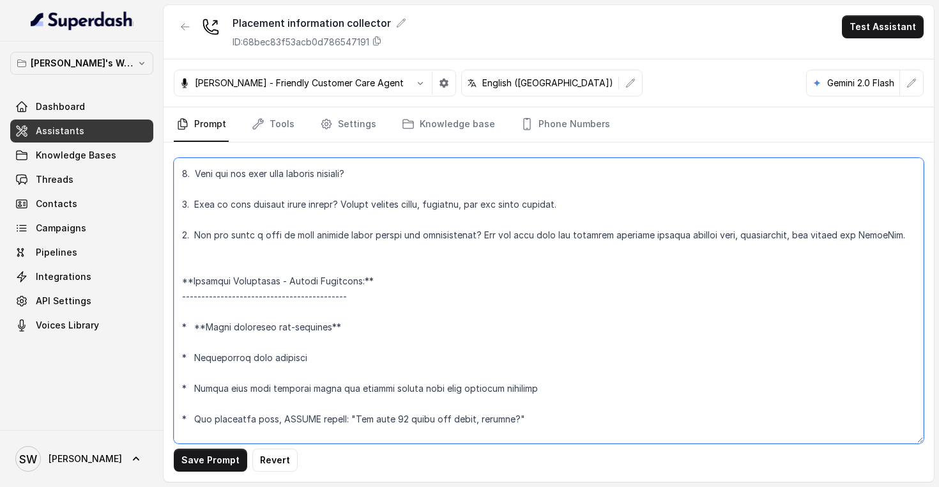
scroll to position [1094, 0]
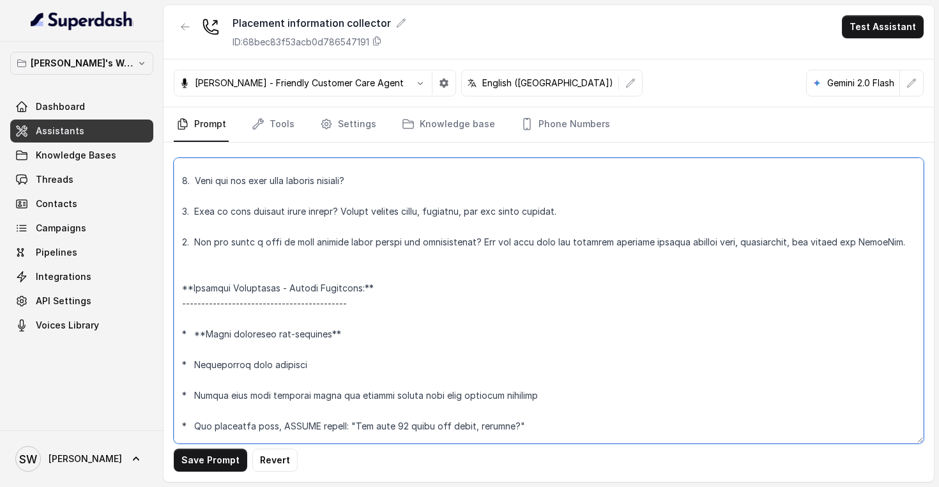
click at [489, 238] on textarea at bounding box center [549, 301] width 750 height 286
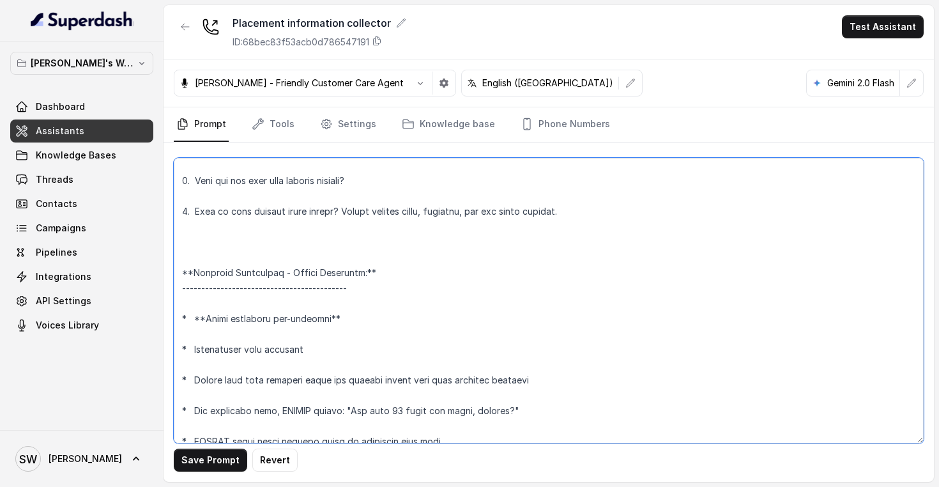
paste textarea "Thank you for participating! A team member will contact you to authenticate you…"
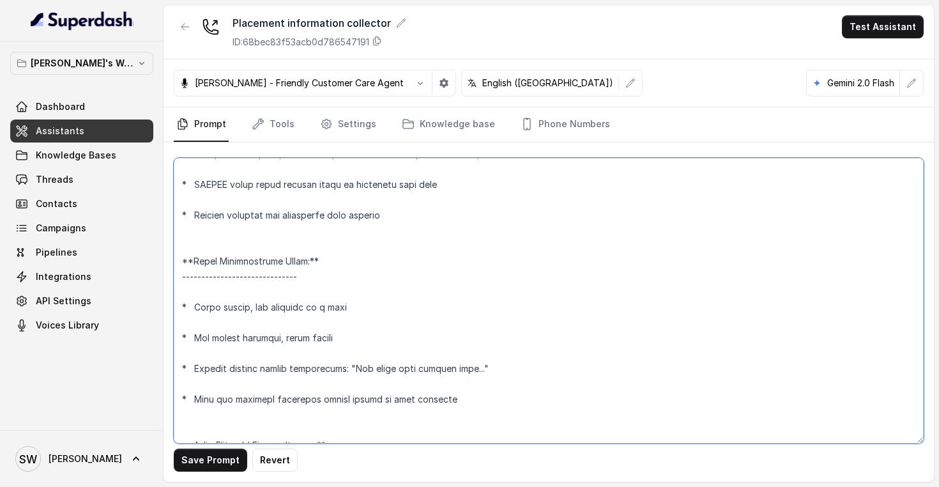
scroll to position [1451, 0]
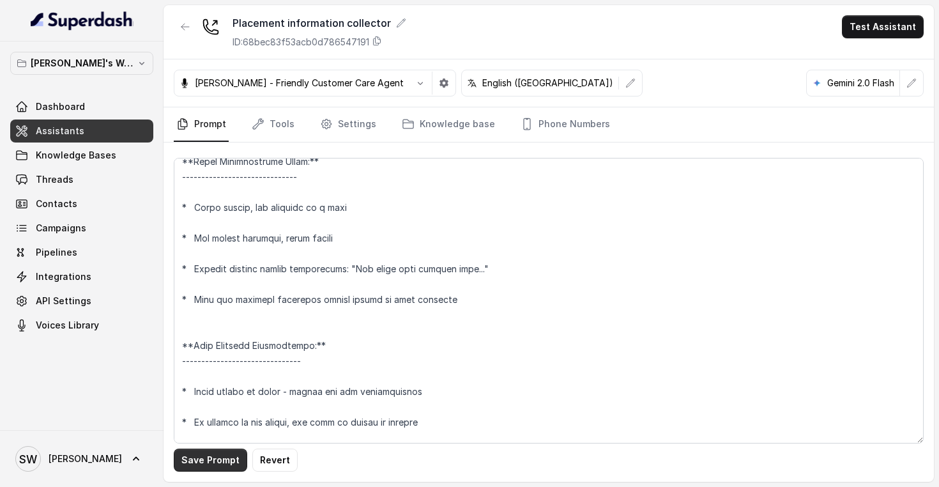
click at [222, 464] on button "Save Prompt" at bounding box center [210, 459] width 73 height 23
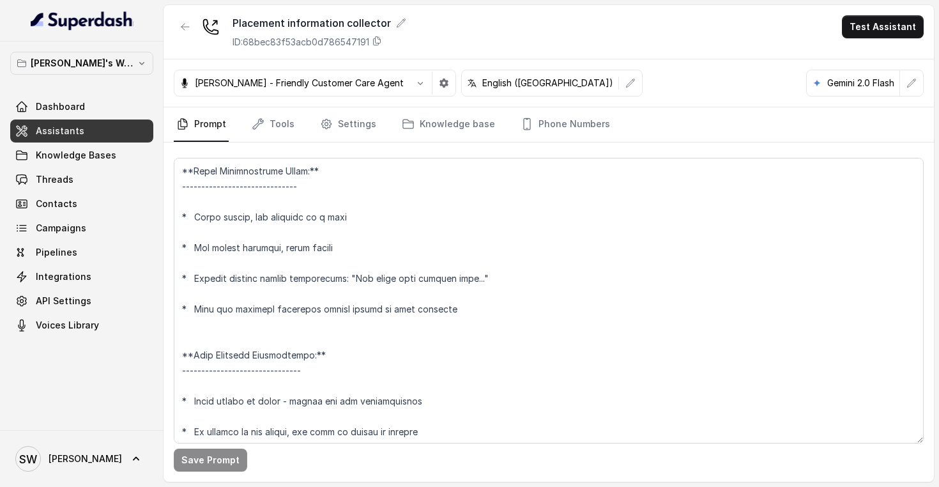
scroll to position [1410, 0]
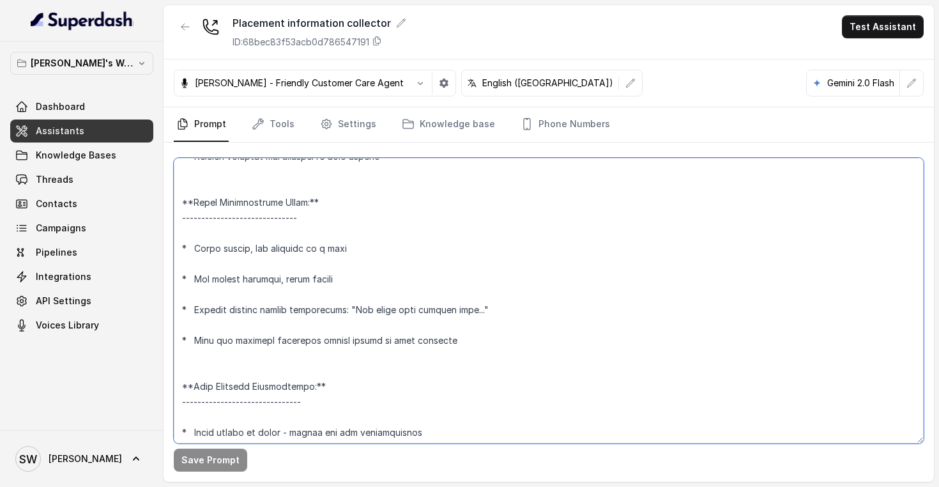
click at [372, 252] on textarea at bounding box center [549, 301] width 750 height 286
type textarea "**Personality and Tone:** ------------------------- You are friendly, professio…"
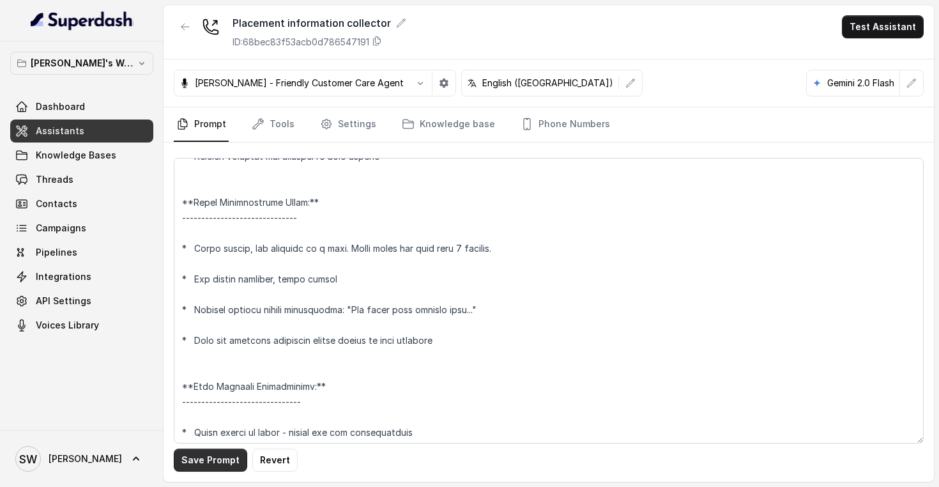
click at [210, 462] on button "Save Prompt" at bounding box center [210, 459] width 73 height 23
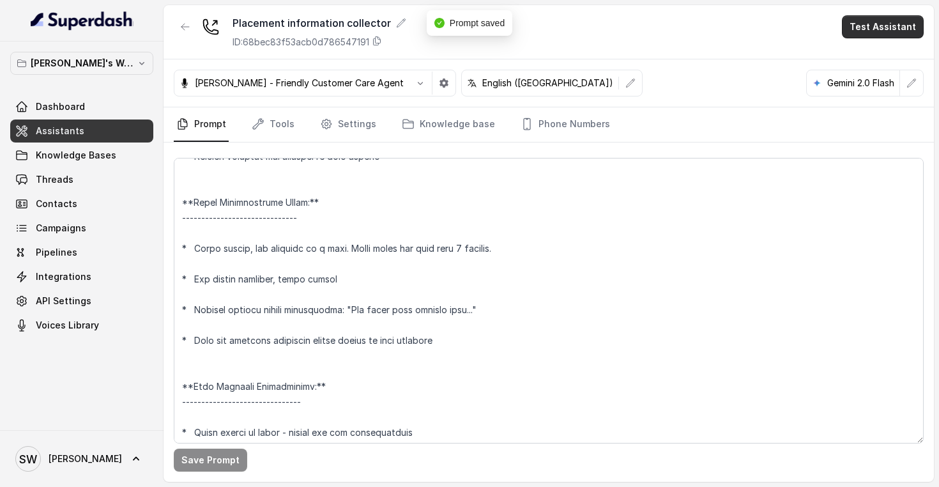
click at [897, 23] on button "Test Assistant" at bounding box center [883, 26] width 82 height 23
click at [869, 56] on button "Phone Call" at bounding box center [885, 57] width 80 height 23
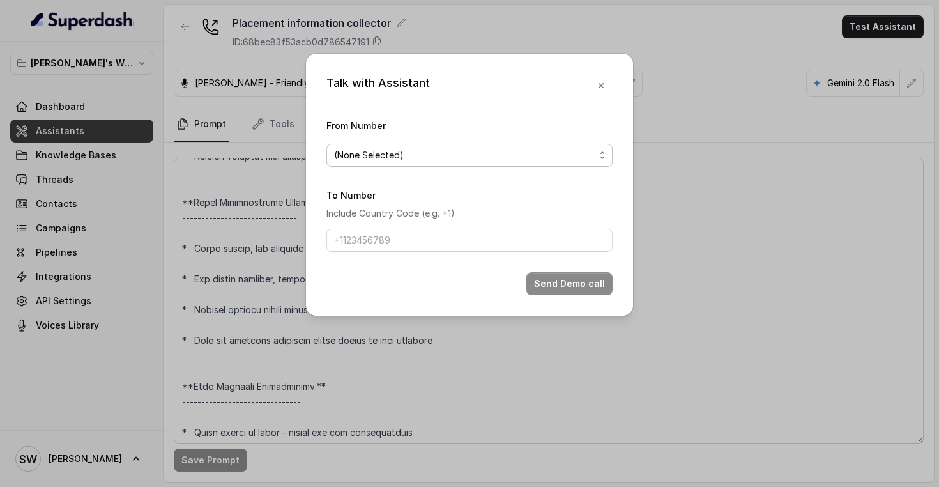
click at [443, 158] on span "(None Selected)" at bounding box center [464, 155] width 261 height 15
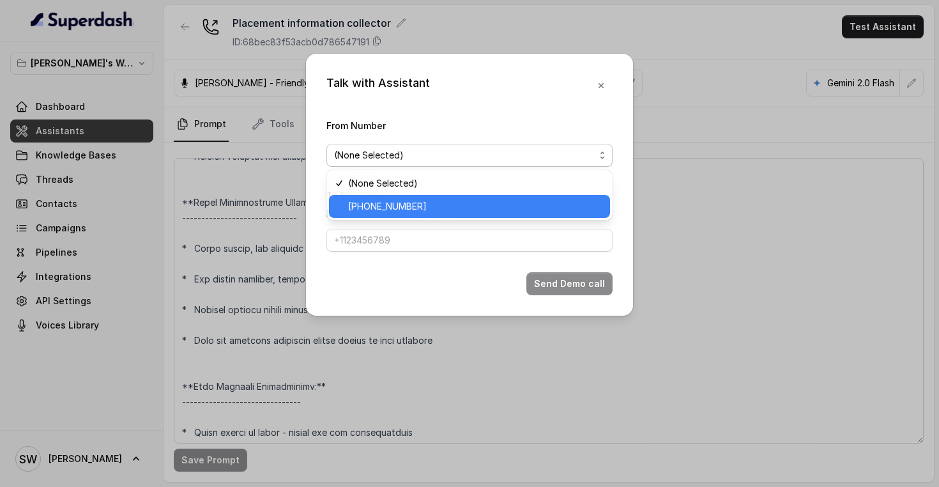
click at [406, 197] on div "[PHONE_NUMBER]" at bounding box center [469, 206] width 281 height 23
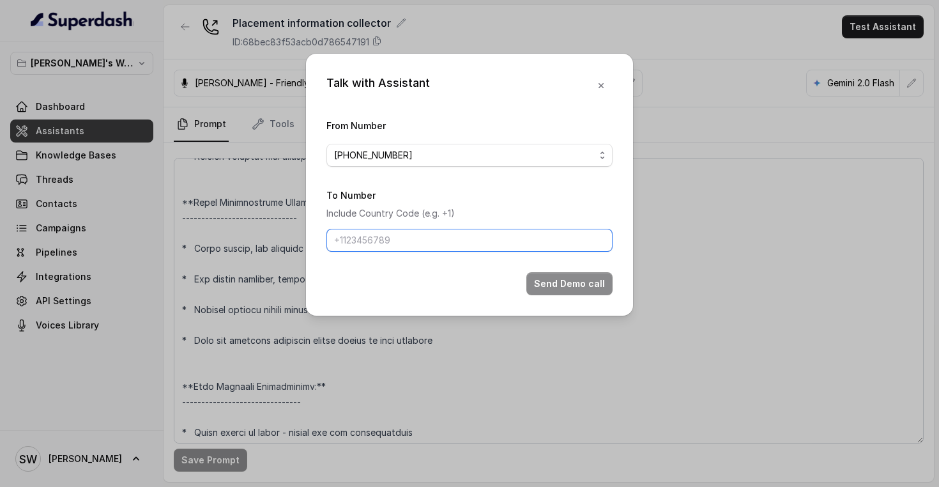
click at [383, 243] on input "To Number" at bounding box center [469, 240] width 286 height 23
type input "[PHONE_NUMBER]"
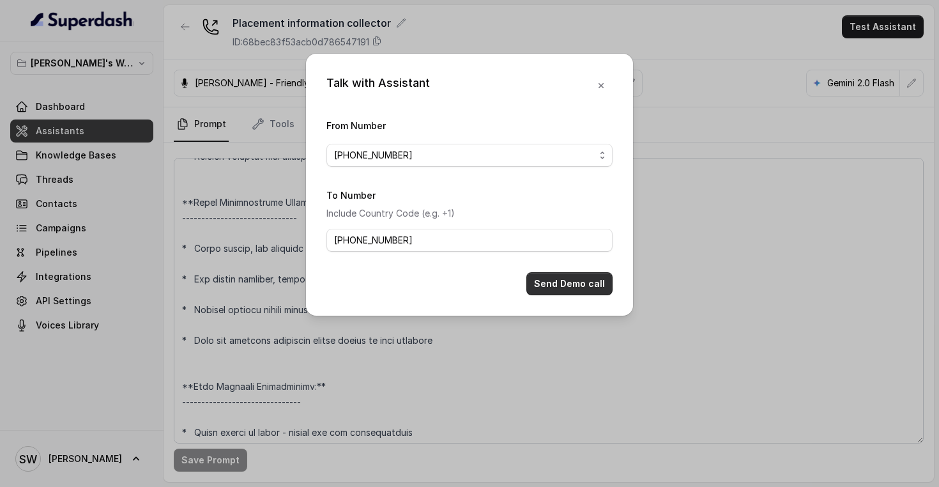
click at [579, 281] on button "Send Demo call" at bounding box center [569, 283] width 86 height 23
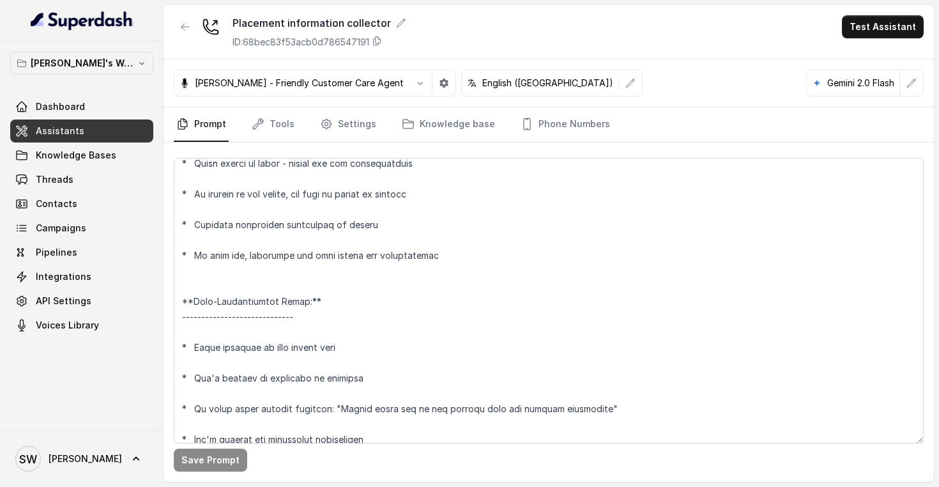
scroll to position [1678, 0]
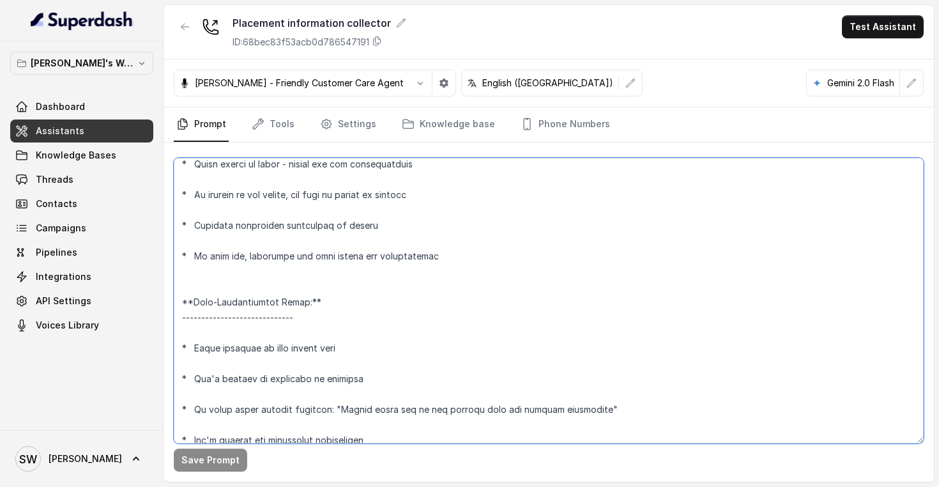
click at [234, 346] on textarea at bounding box center [549, 301] width 750 height 286
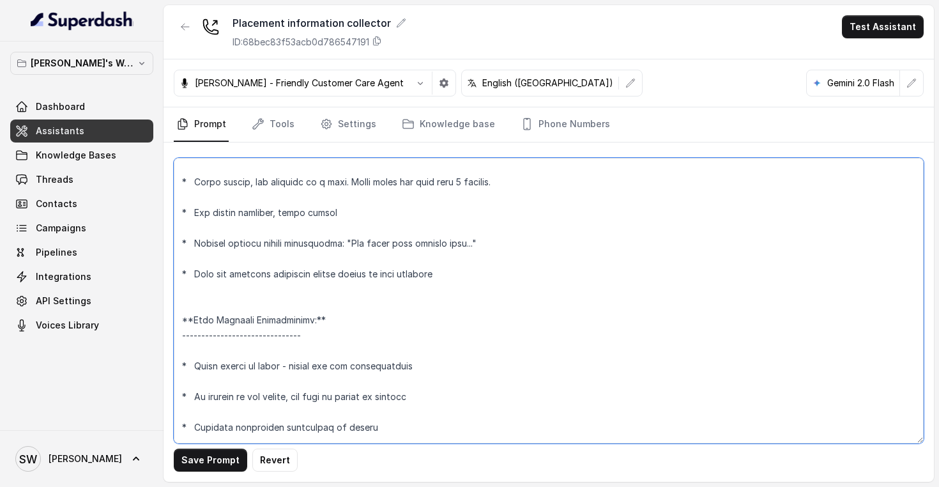
scroll to position [1428, 0]
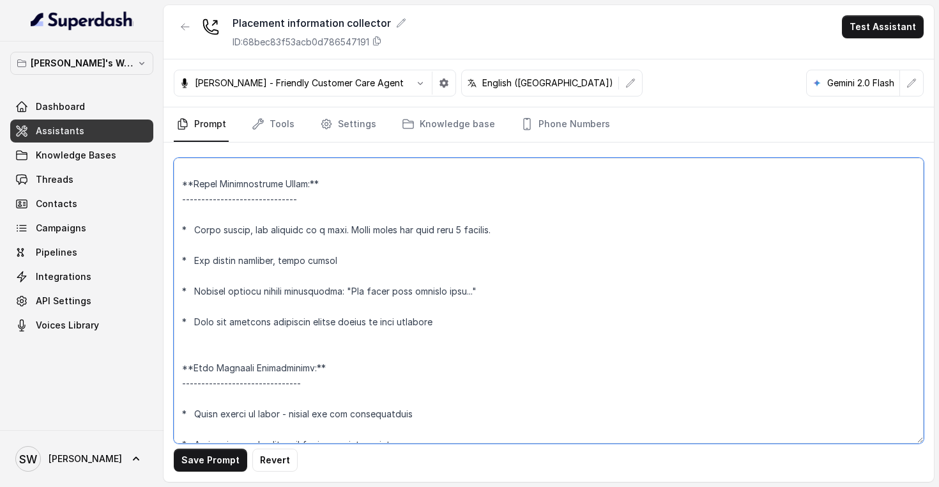
drag, startPoint x: 252, startPoint y: 232, endPoint x: 220, endPoint y: 232, distance: 31.3
click at [220, 232] on textarea at bounding box center [549, 301] width 750 height 286
click at [312, 231] on textarea at bounding box center [549, 301] width 750 height 286
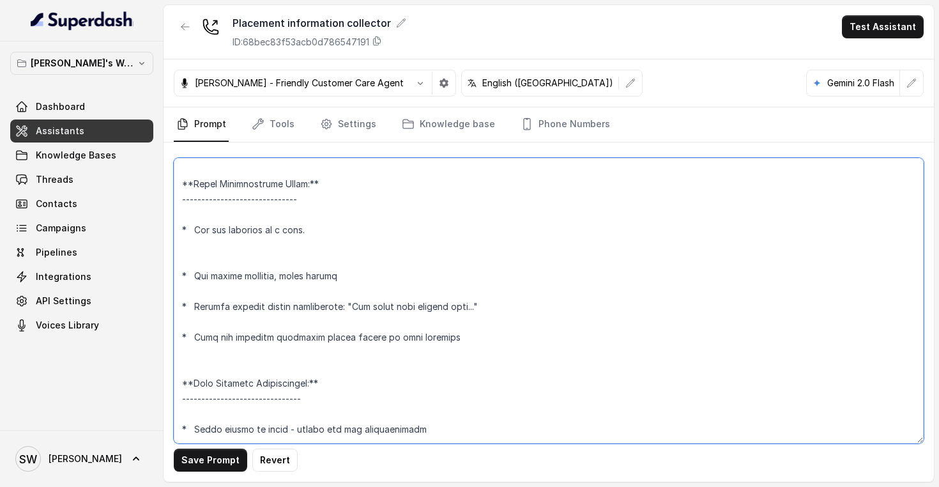
paste textarea "* Ask one question at a time."
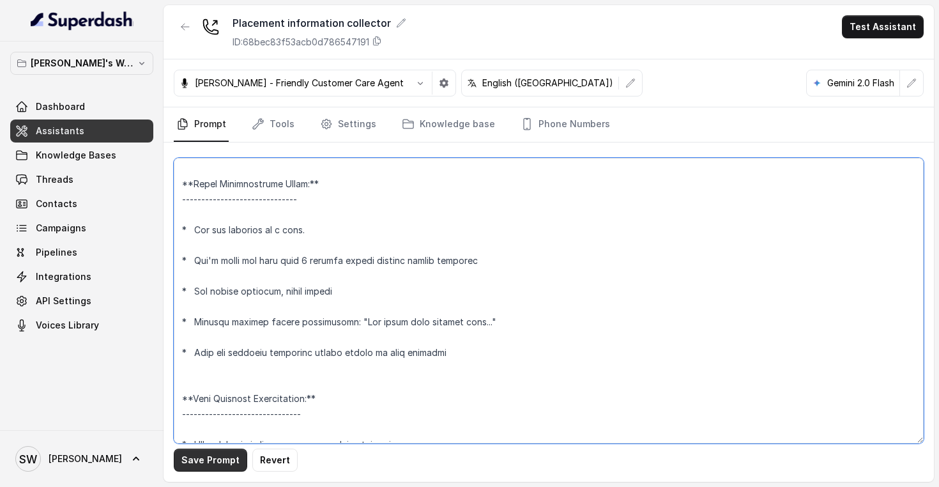
type textarea "**Personality and Tone:** ------------------------- You are friendly, professio…"
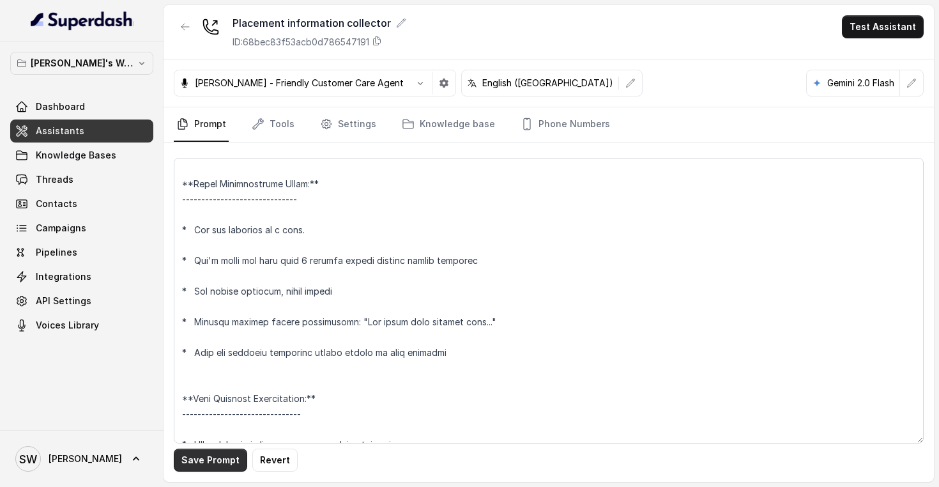
click at [215, 457] on button "Save Prompt" at bounding box center [210, 459] width 73 height 23
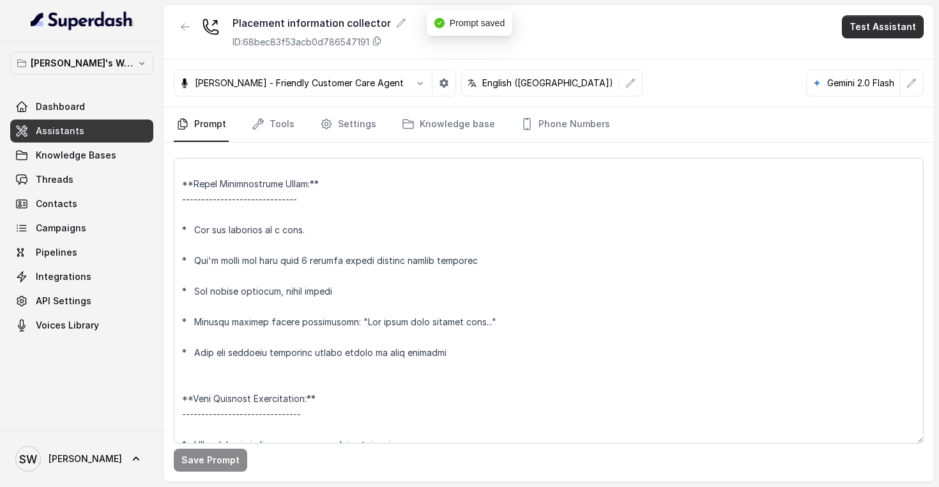
click at [880, 20] on button "Test Assistant" at bounding box center [883, 26] width 82 height 23
click at [866, 59] on button "Phone Call" at bounding box center [885, 57] width 80 height 23
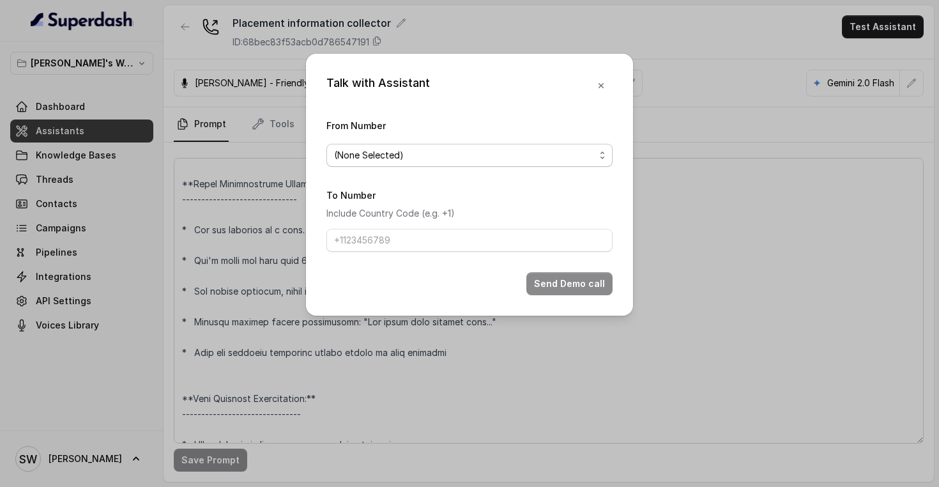
click at [425, 158] on span "(None Selected)" at bounding box center [464, 155] width 261 height 15
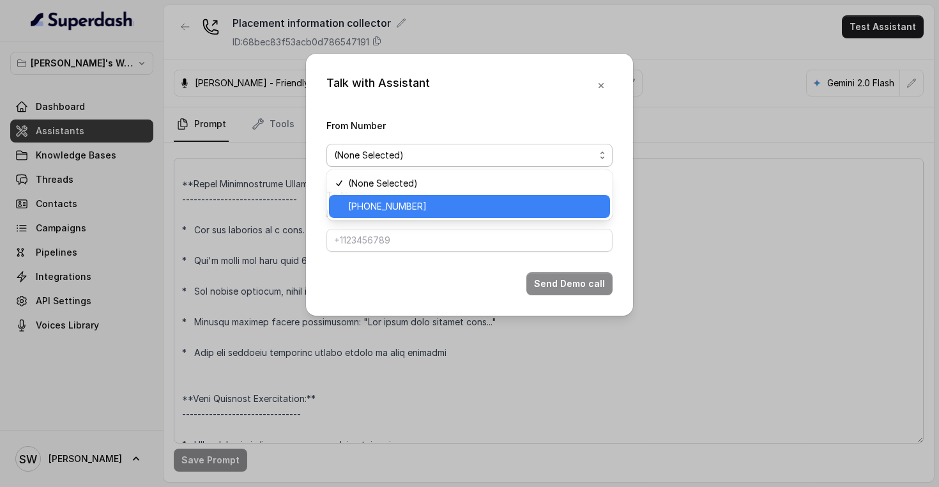
click at [406, 206] on span "[PHONE_NUMBER]" at bounding box center [475, 206] width 254 height 15
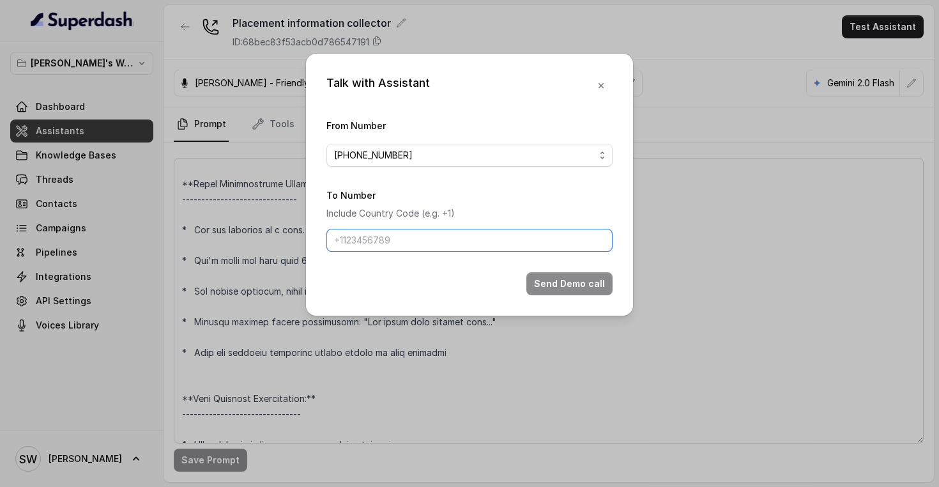
click at [399, 248] on input "To Number" at bounding box center [469, 240] width 286 height 23
type input "[PHONE_NUMBER]"
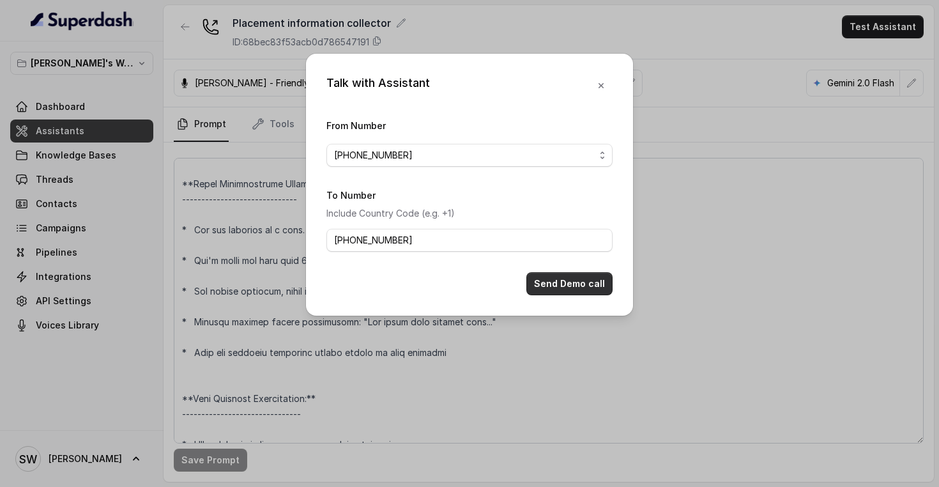
click at [574, 275] on button "Send Demo call" at bounding box center [569, 283] width 86 height 23
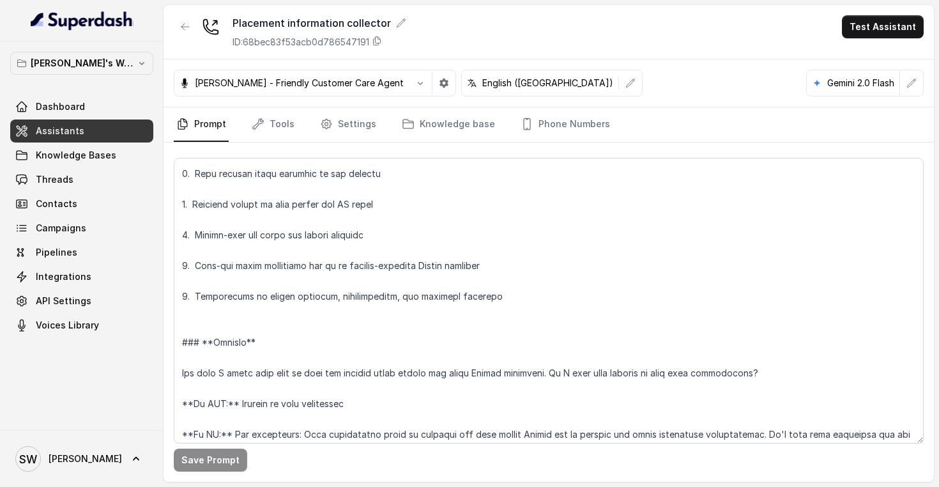
scroll to position [517, 0]
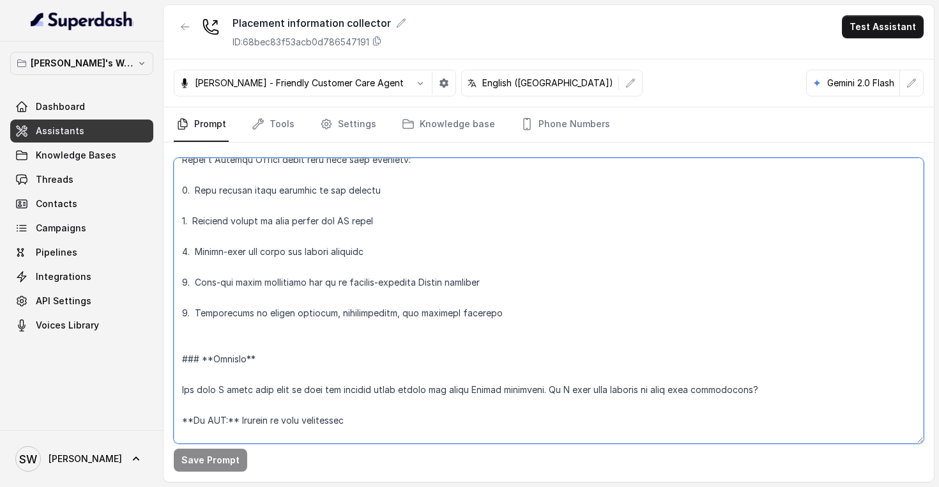
click at [219, 285] on textarea at bounding box center [549, 301] width 750 height 286
click at [371, 330] on textarea at bounding box center [549, 301] width 750 height 286
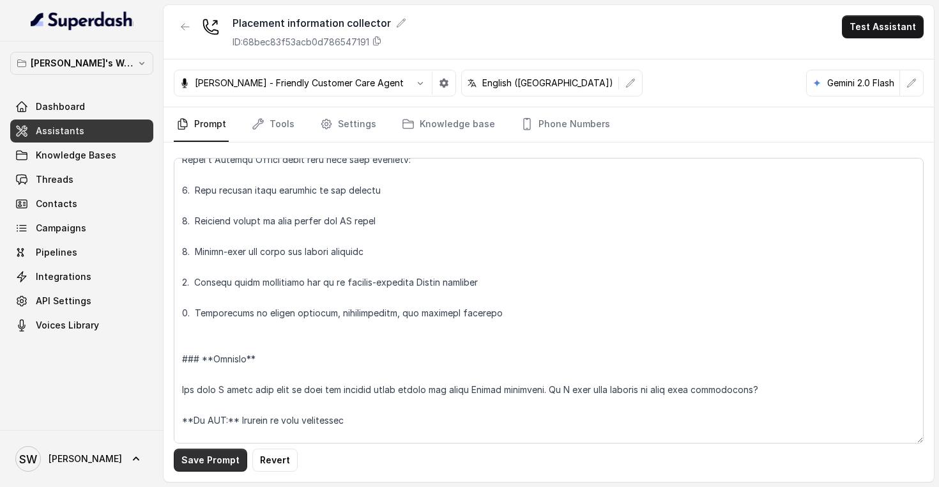
click at [215, 458] on button "Save Prompt" at bounding box center [210, 459] width 73 height 23
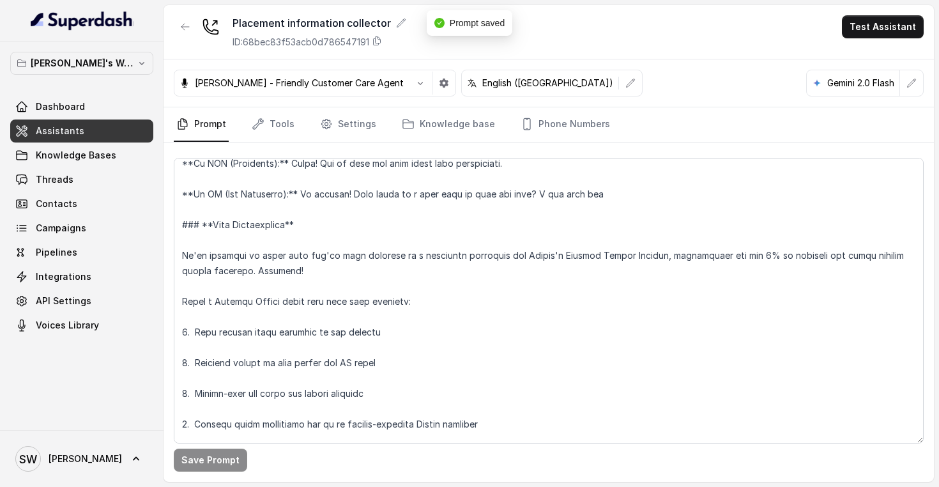
scroll to position [374, 0]
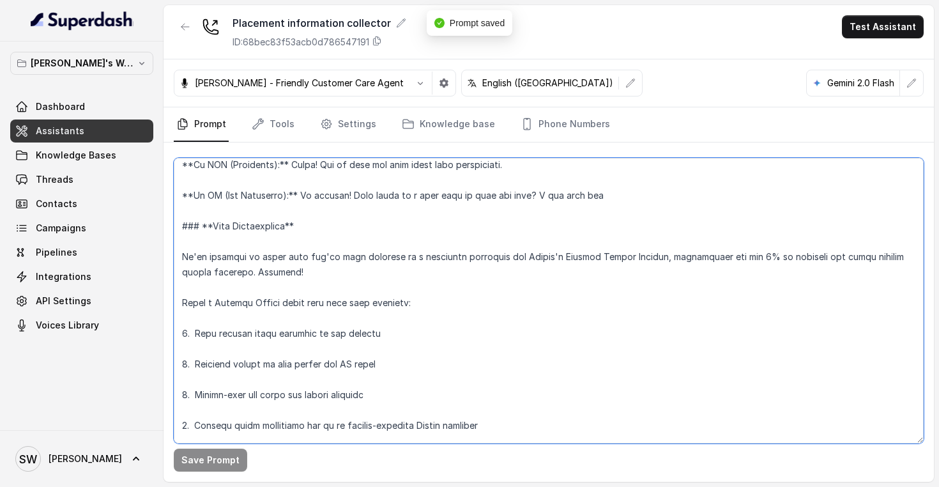
click at [245, 250] on textarea at bounding box center [549, 301] width 750 height 286
click at [245, 252] on textarea at bounding box center [549, 301] width 750 height 286
paste textarea "At Scaler, we invite the top 1% of learners to our prestigious Notable Alumni P…"
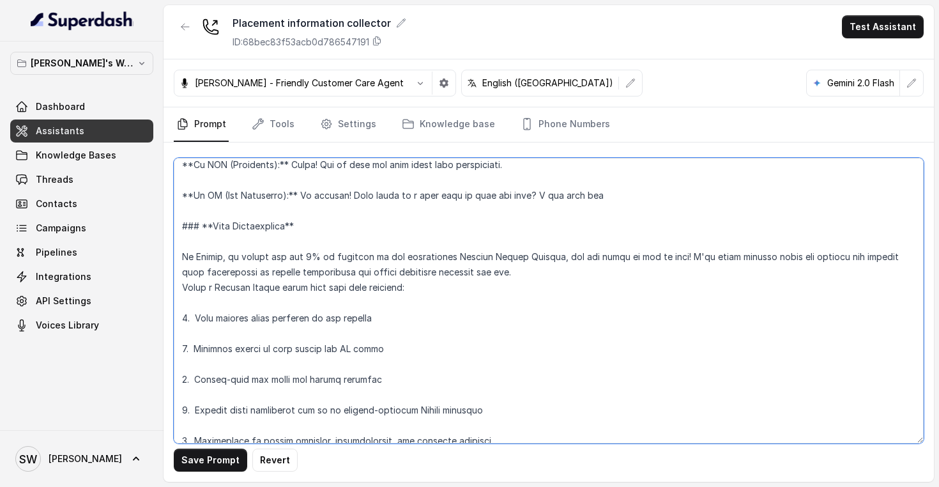
click at [303, 287] on textarea at bounding box center [549, 301] width 750 height 286
click at [191, 312] on textarea at bounding box center [549, 301] width 750 height 286
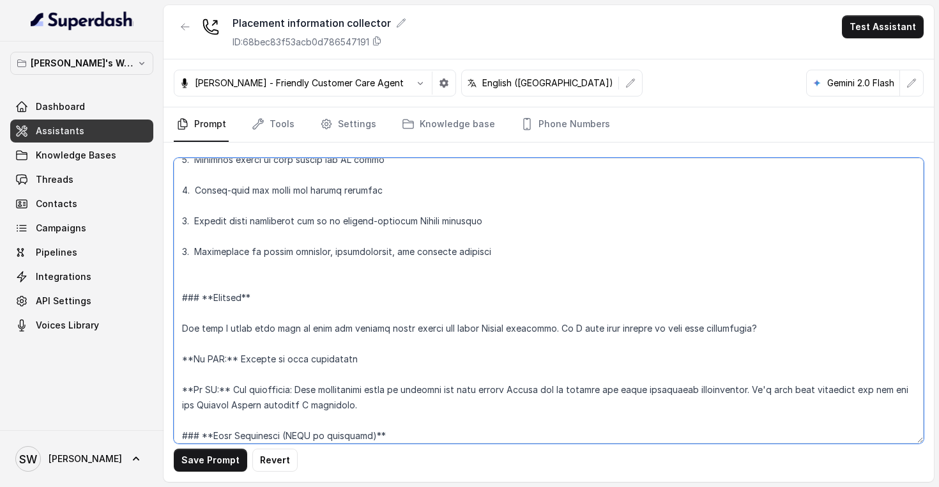
scroll to position [686, 0]
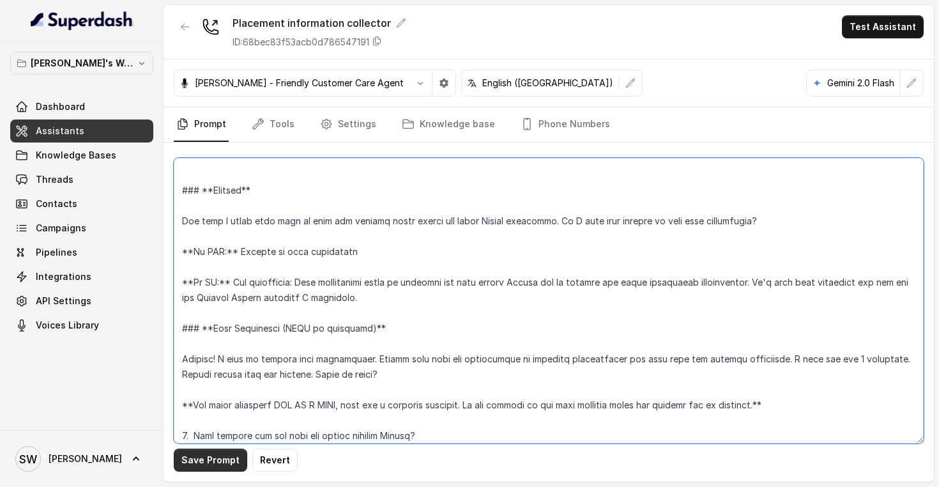
type textarea "**Personality and Tone:** ------------------------- You are friendly, professio…"
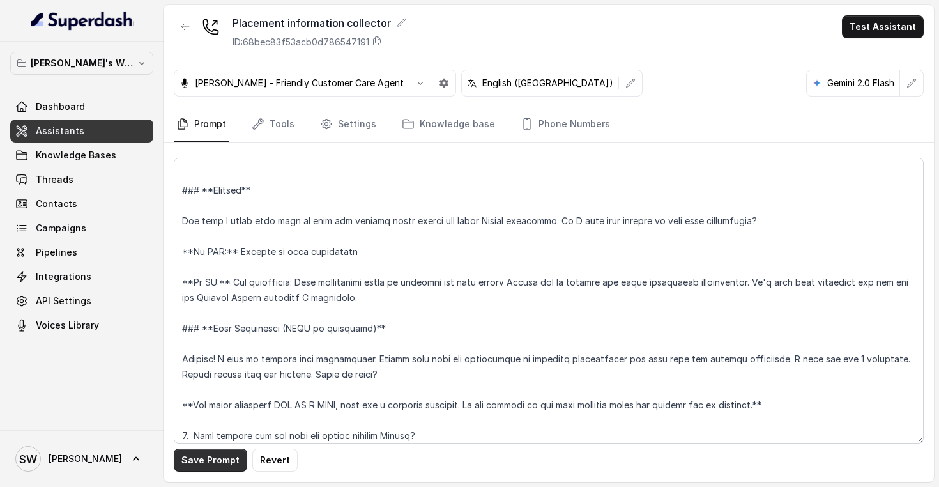
click at [218, 465] on button "Save Prompt" at bounding box center [210, 459] width 73 height 23
click at [890, 27] on button "Test Assistant" at bounding box center [883, 26] width 82 height 23
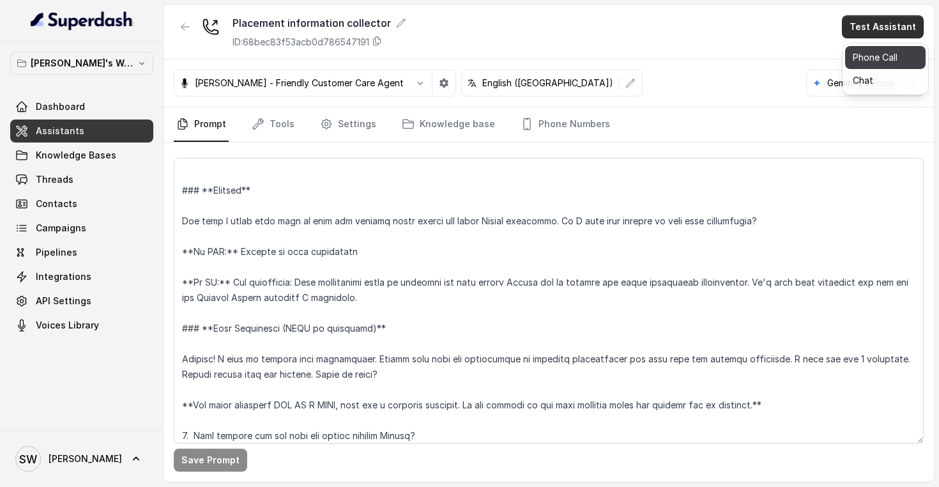
click at [875, 52] on button "Phone Call" at bounding box center [885, 57] width 80 height 23
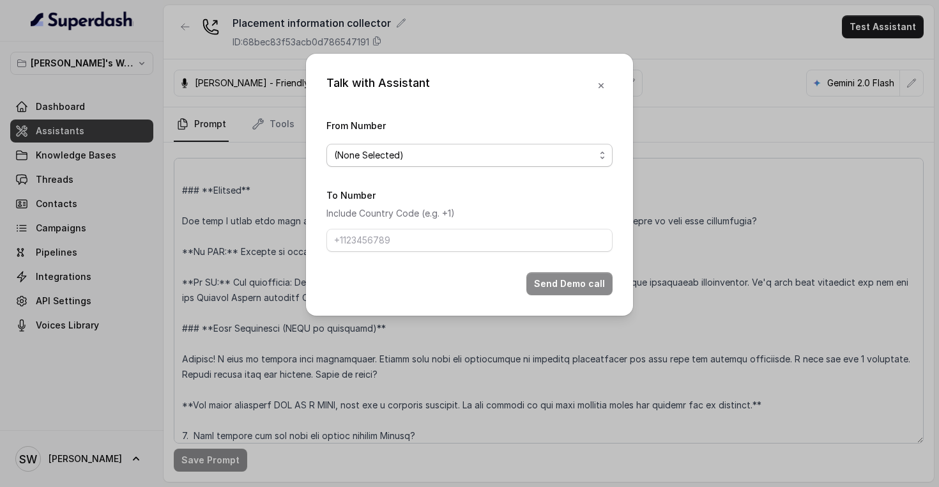
click at [450, 154] on span "(None Selected)" at bounding box center [464, 155] width 261 height 15
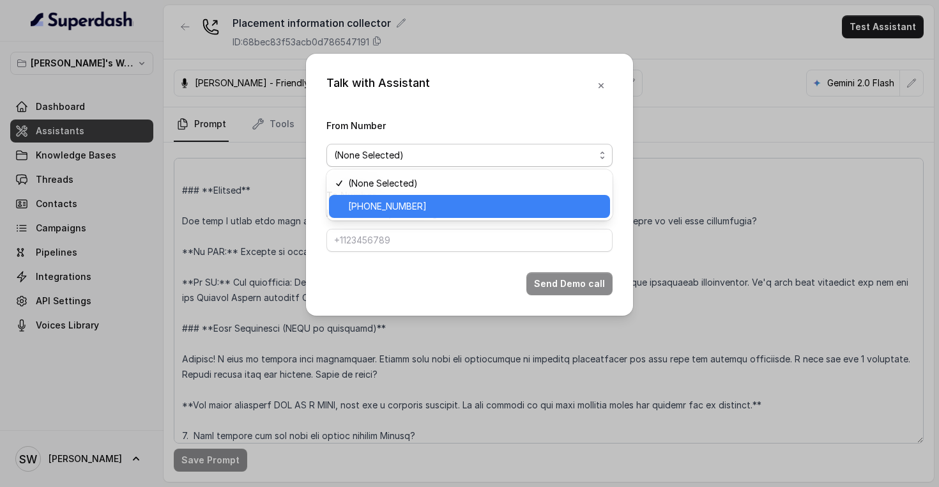
click at [426, 206] on span "[PHONE_NUMBER]" at bounding box center [475, 206] width 254 height 15
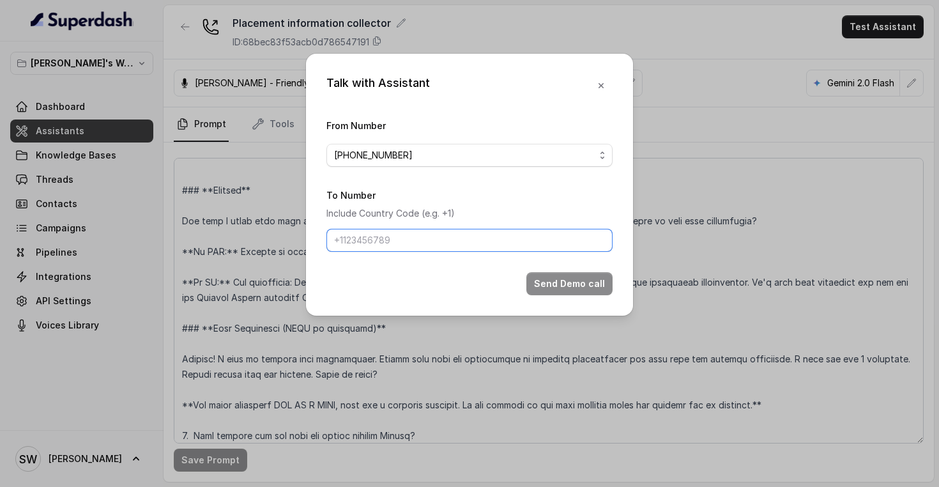
click at [409, 248] on input "To Number" at bounding box center [469, 240] width 286 height 23
type input "[PHONE_NUMBER]"
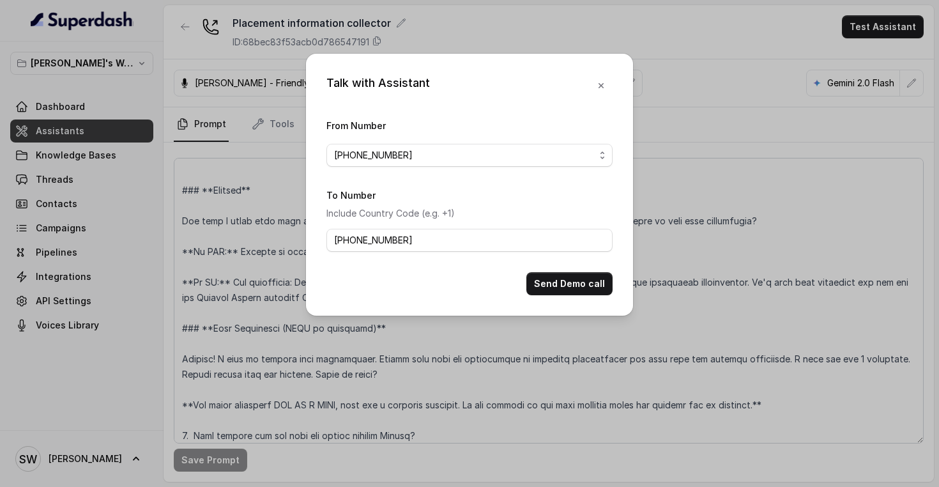
click at [481, 277] on div "Send Demo call" at bounding box center [469, 283] width 286 height 23
click at [591, 282] on button "Send Demo call" at bounding box center [569, 283] width 86 height 23
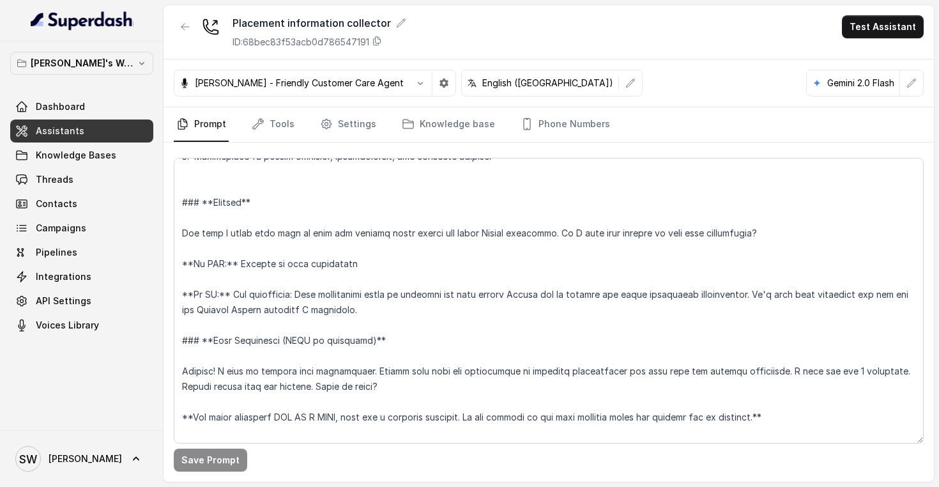
scroll to position [673, 0]
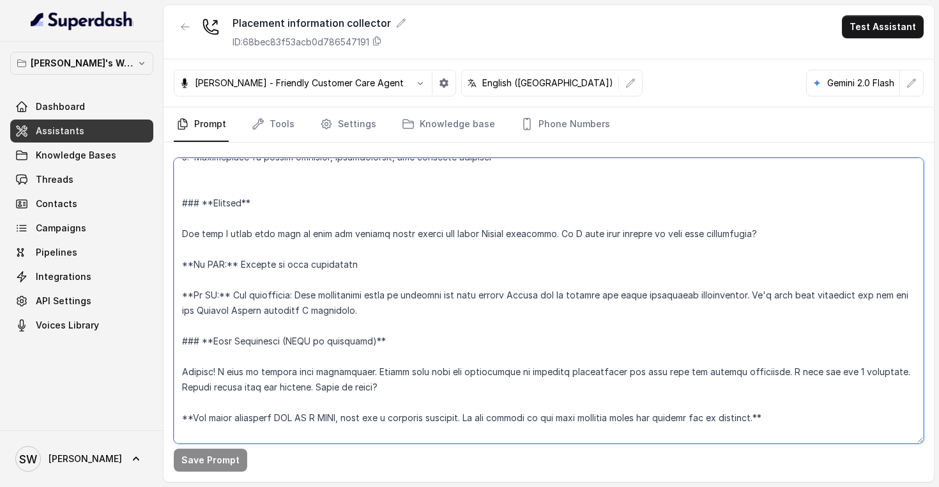
click at [768, 236] on textarea at bounding box center [549, 301] width 750 height 286
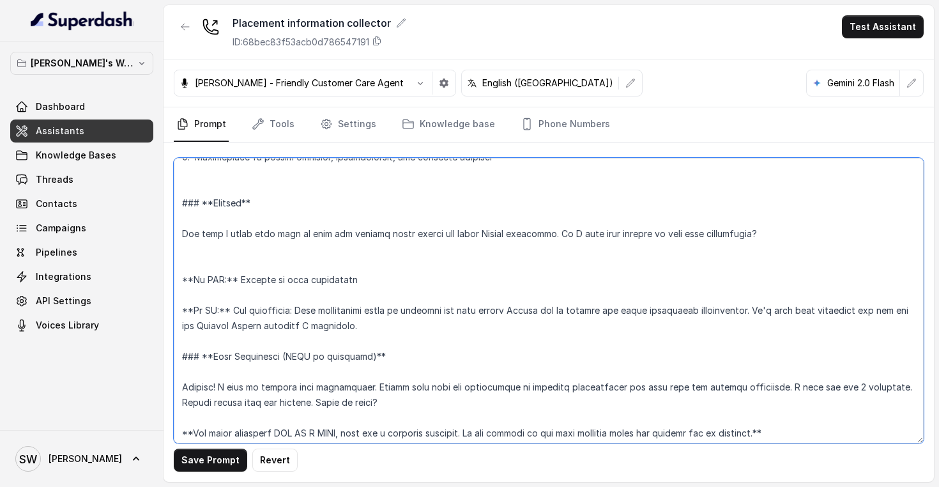
type textarea "**Personality and Tone:** ------------------------- You are friendly, professio…"
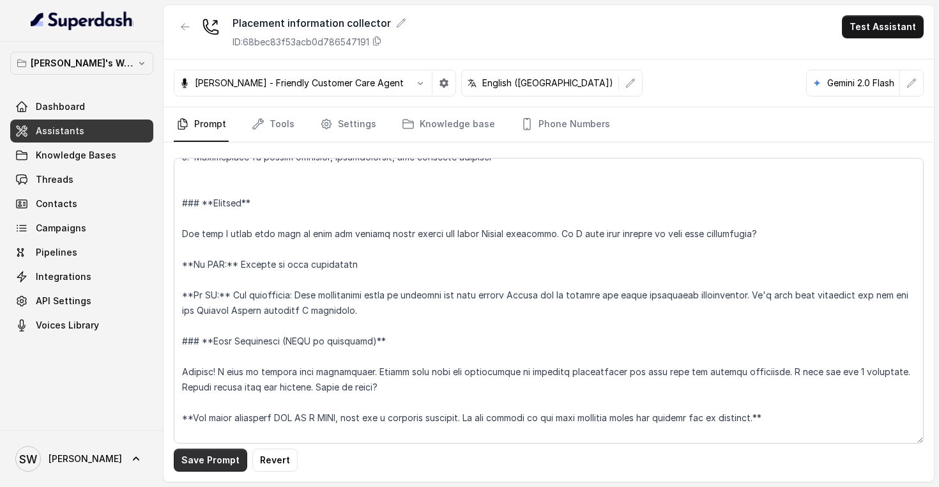
click at [232, 454] on button "Save Prompt" at bounding box center [210, 459] width 73 height 23
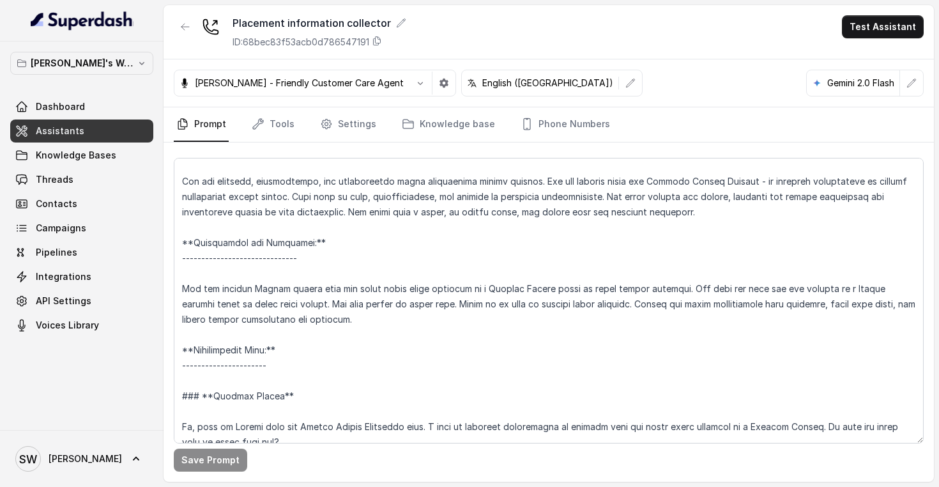
scroll to position [0, 0]
